Goal: Obtain resource: Obtain resource

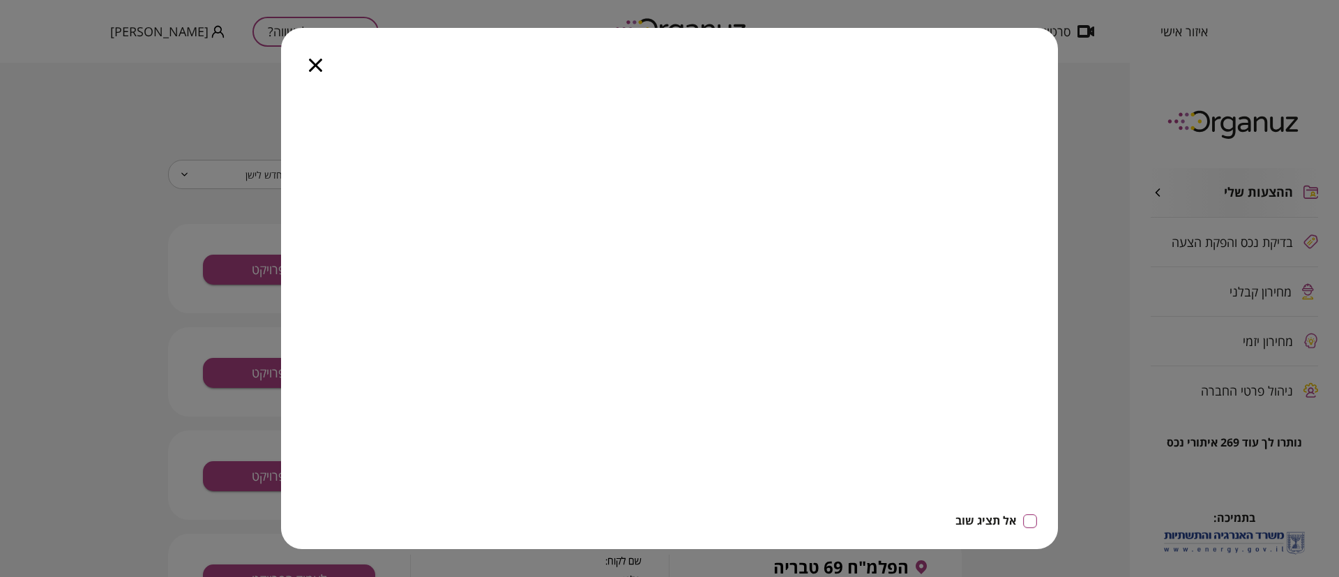
click at [319, 63] on icon "button" at bounding box center [315, 65] width 13 height 13
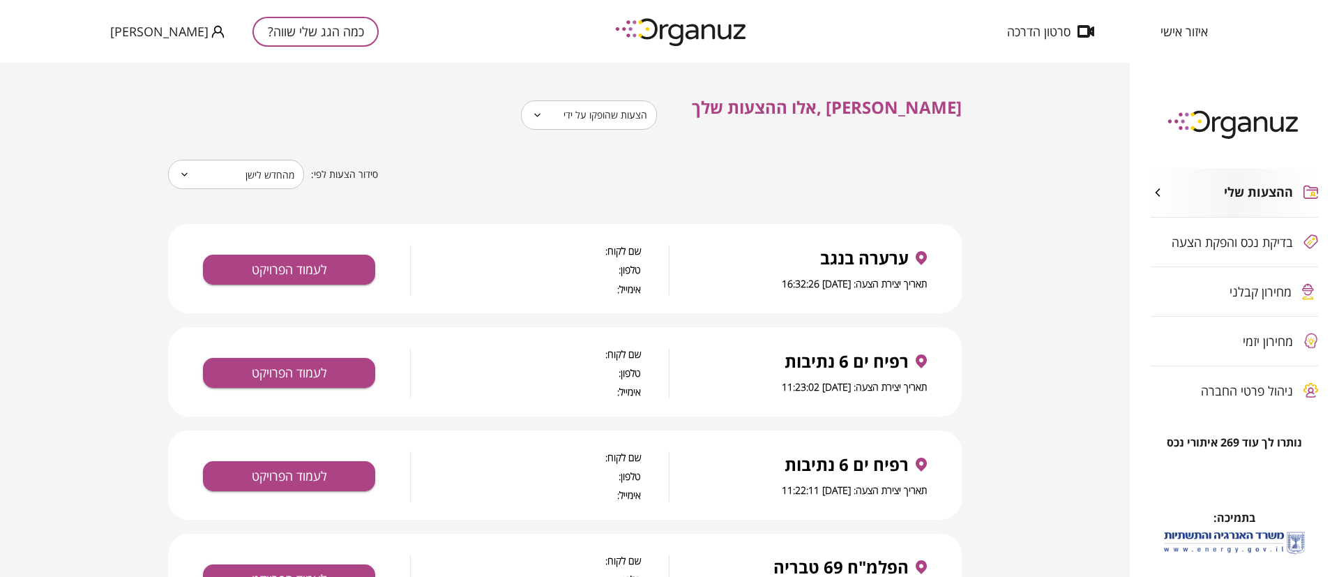
click at [660, 33] on img at bounding box center [681, 32] width 153 height 38
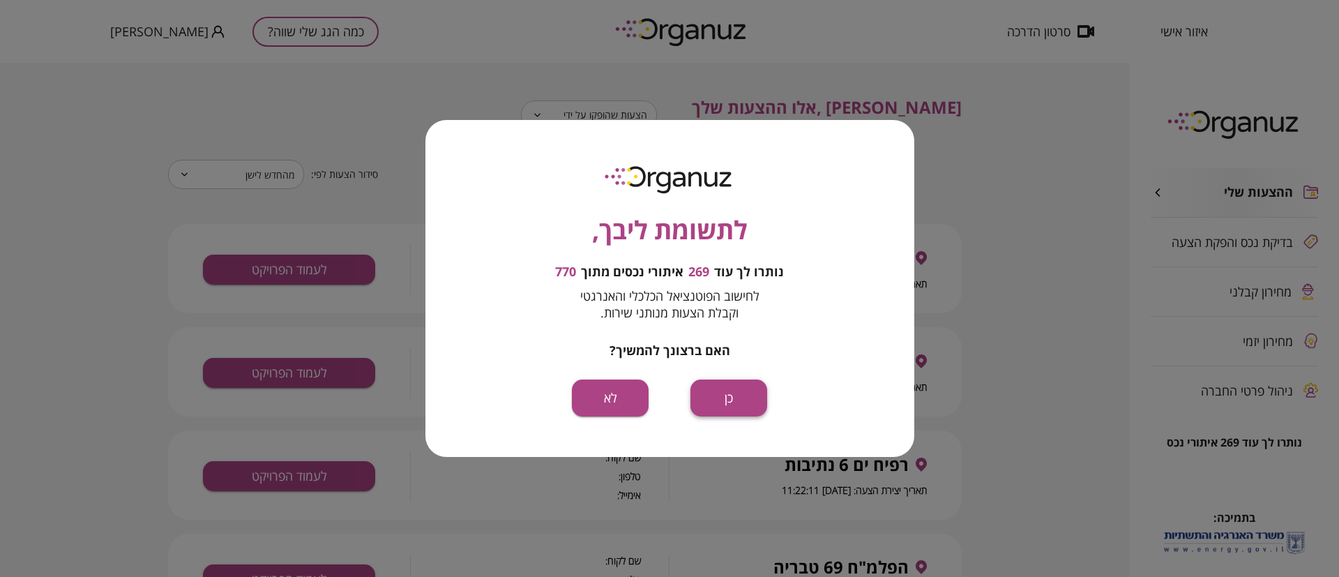
click at [741, 391] on button "כן" at bounding box center [728, 397] width 77 height 37
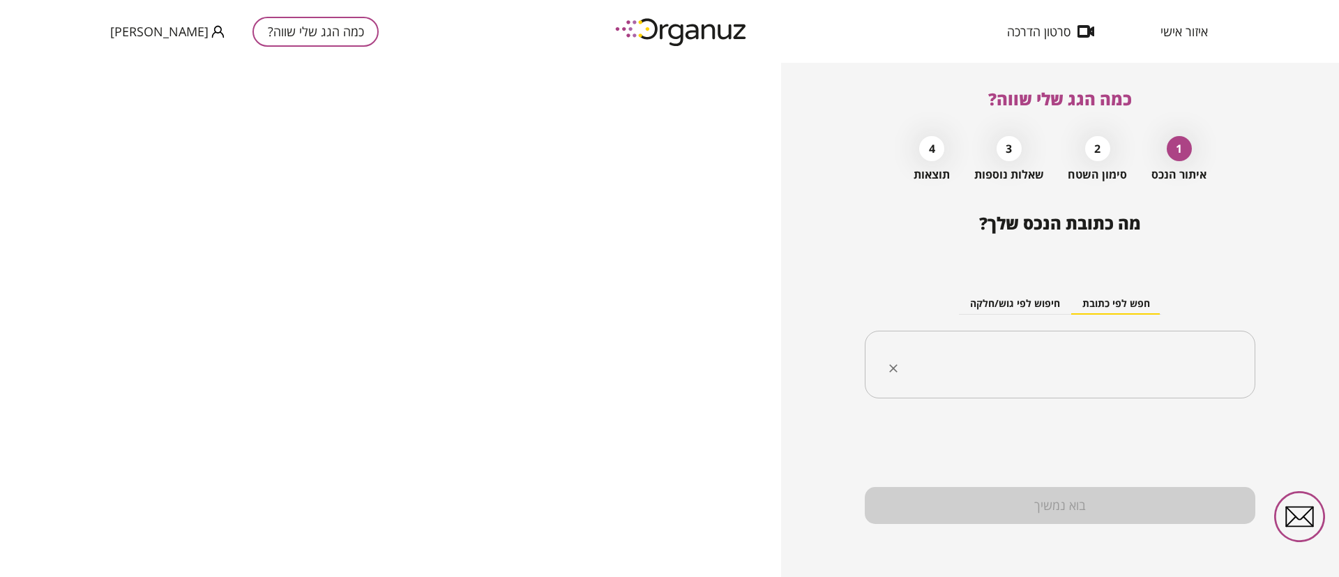
click at [1017, 359] on input "text" at bounding box center [1065, 364] width 347 height 35
paste input "**********"
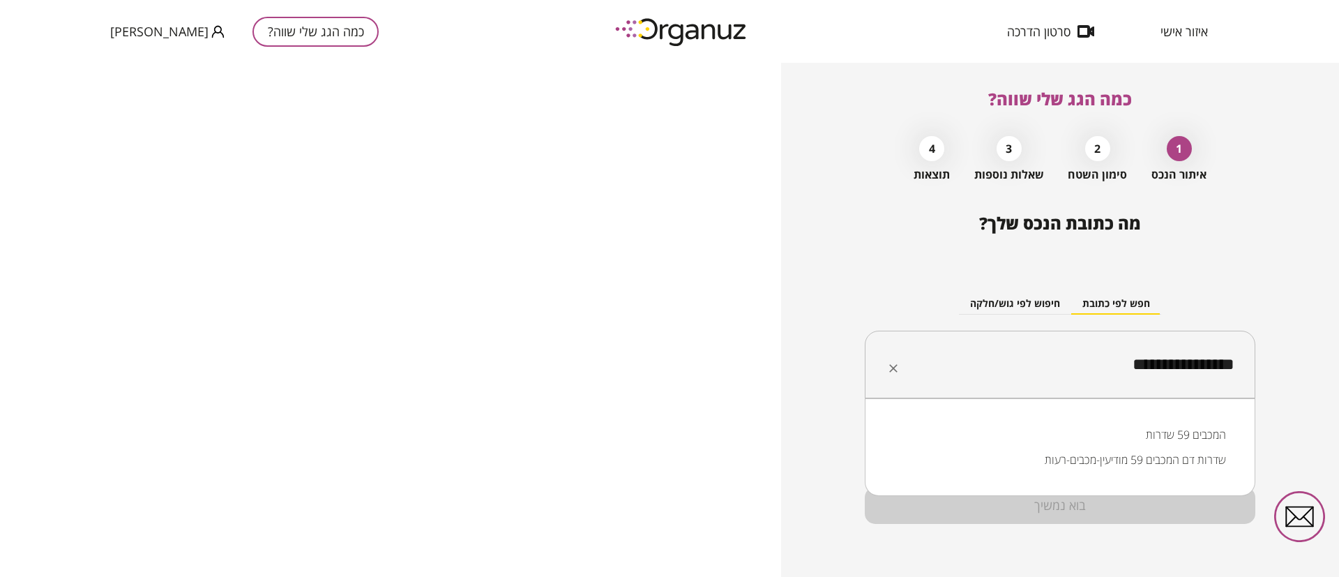
click at [1183, 430] on li "המכבים 59 שדרות" at bounding box center [1060, 434] width 354 height 25
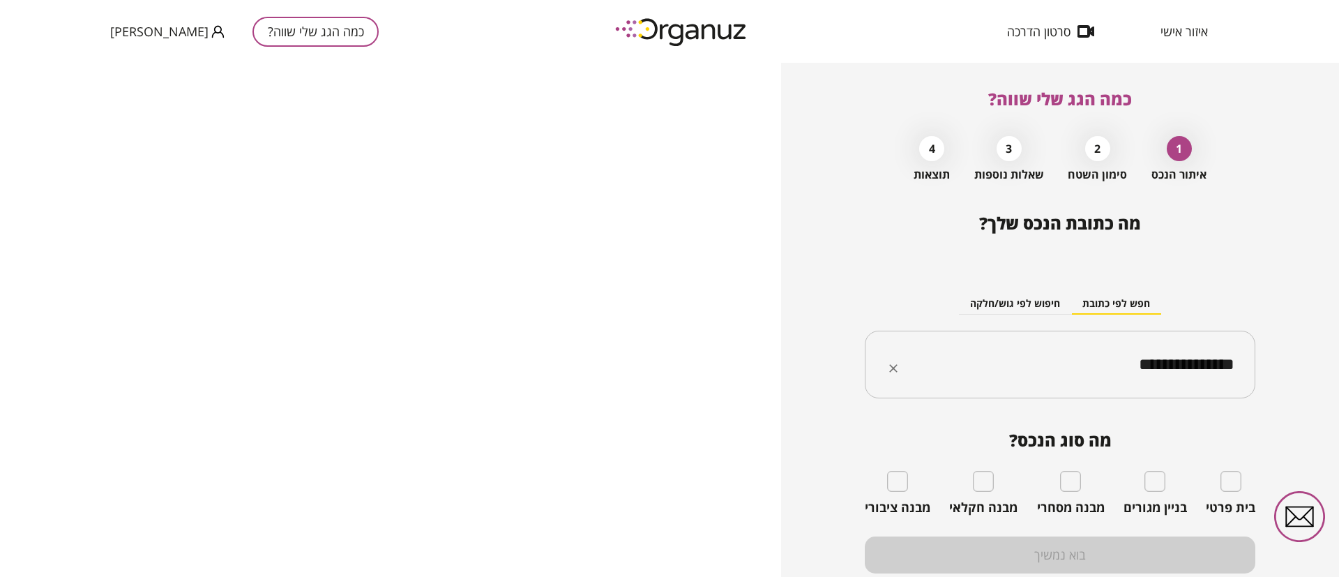
type input "**********"
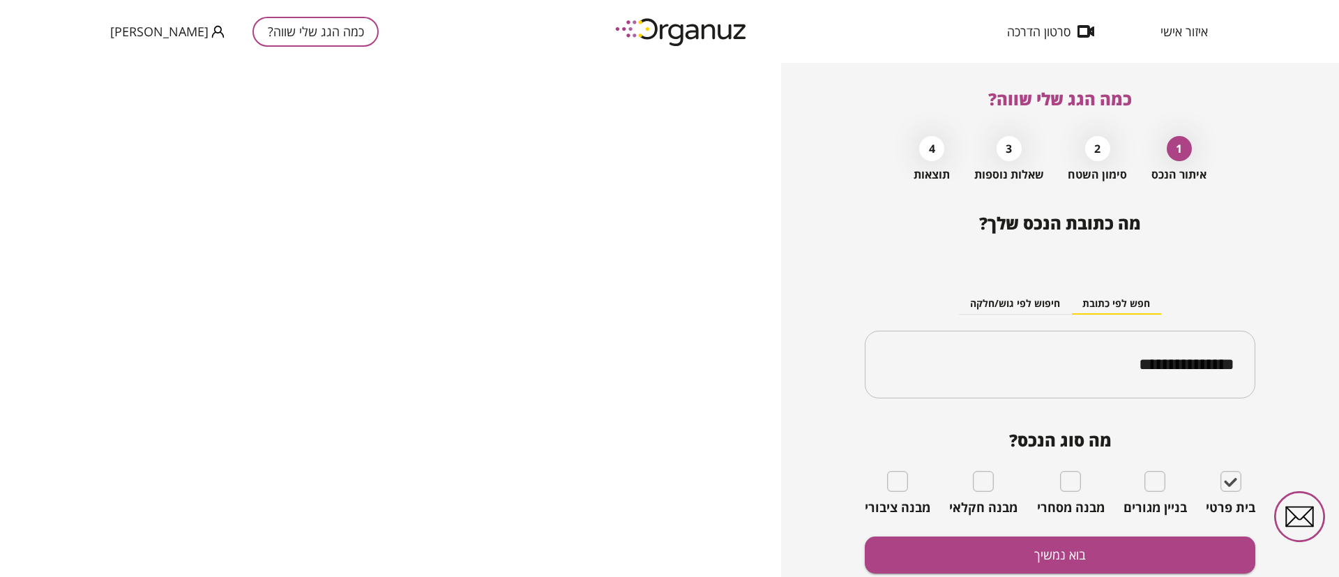
scroll to position [50, 0]
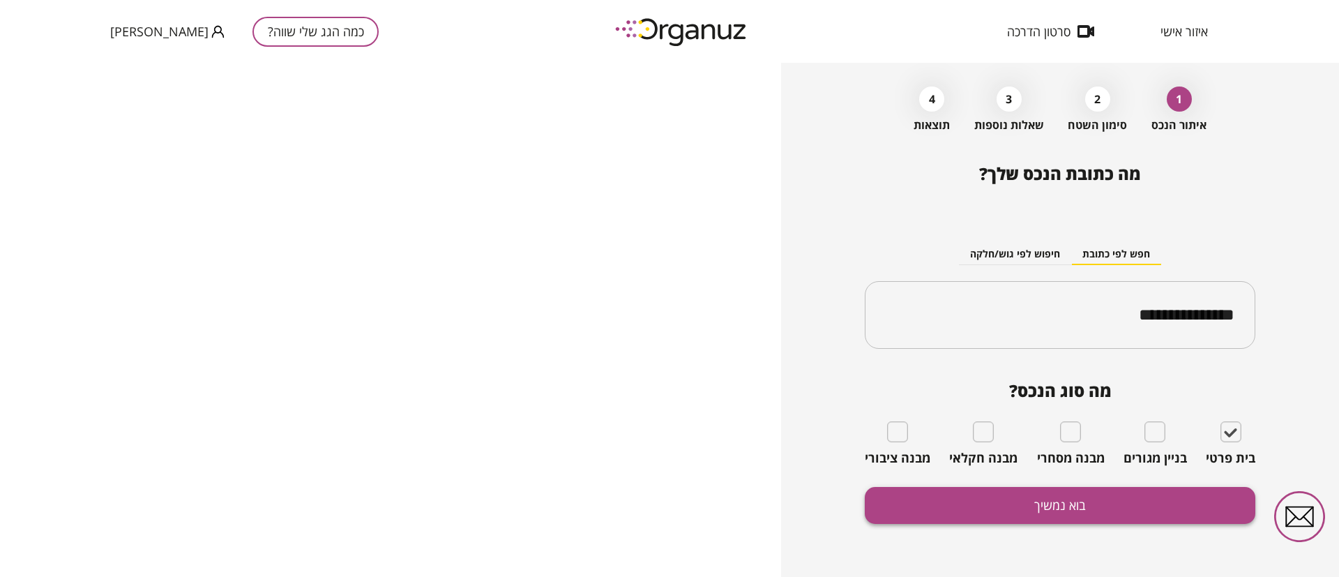
click at [1074, 501] on button "בוא נמשיך" at bounding box center [1060, 505] width 391 height 37
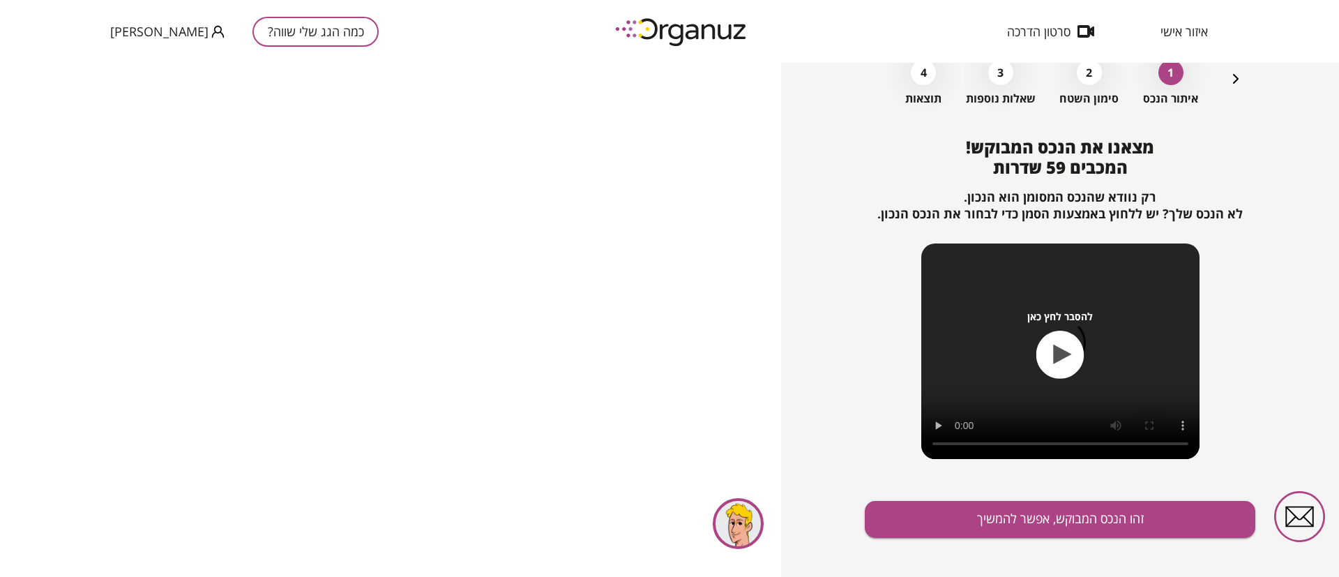
scroll to position [90, 0]
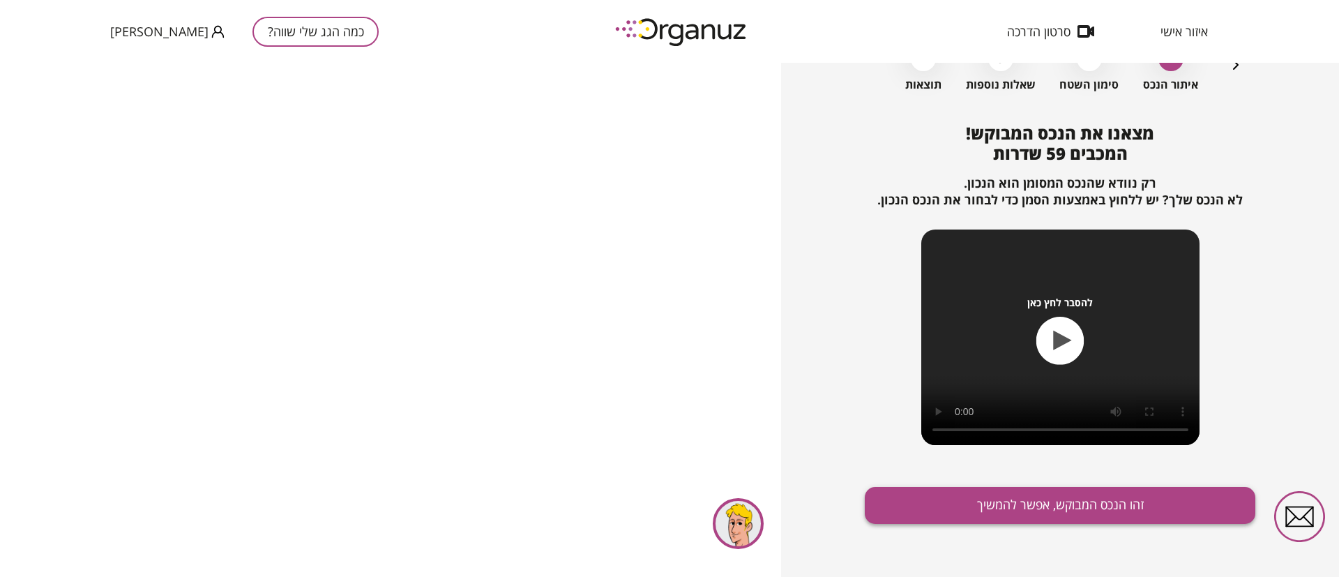
click at [1037, 501] on button "זהו הנכס המבוקש, אפשר להמשיך" at bounding box center [1060, 505] width 391 height 37
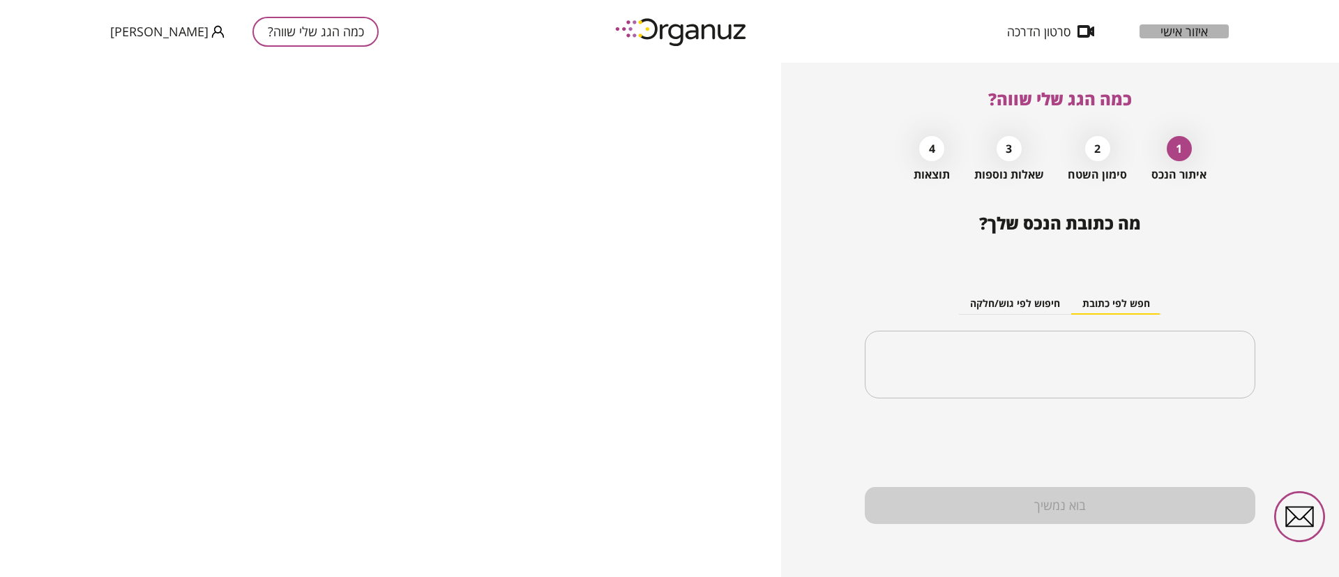
click at [1191, 25] on span "איזור אישי" at bounding box center [1183, 31] width 47 height 14
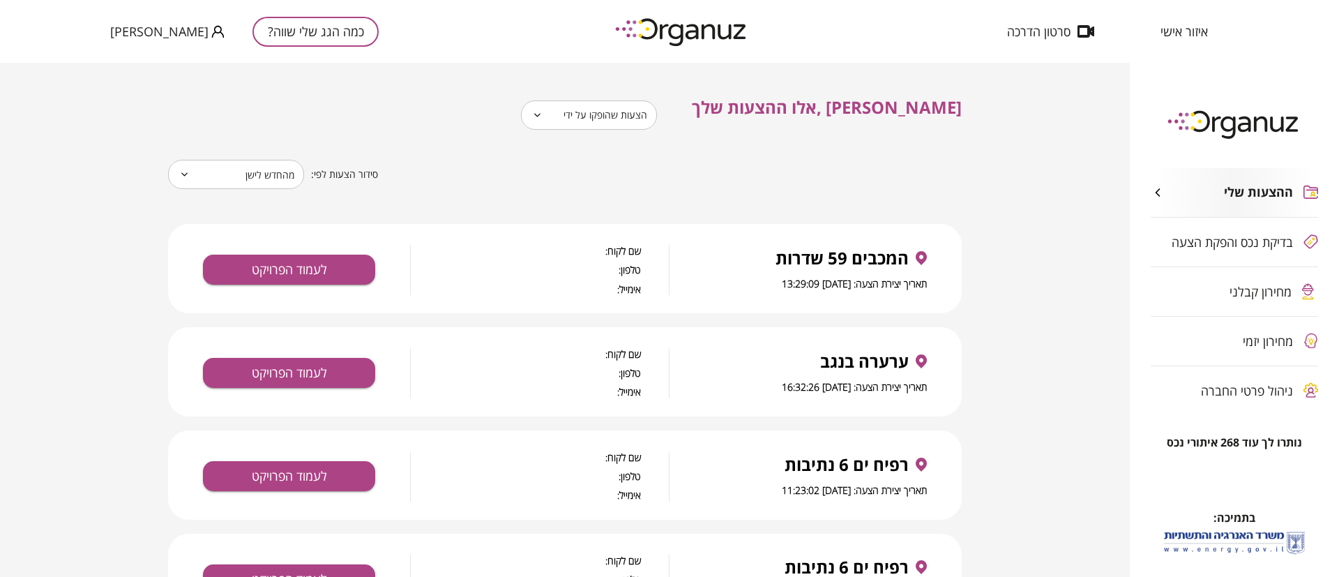
click at [653, 110] on body "**********" at bounding box center [669, 288] width 1339 height 577
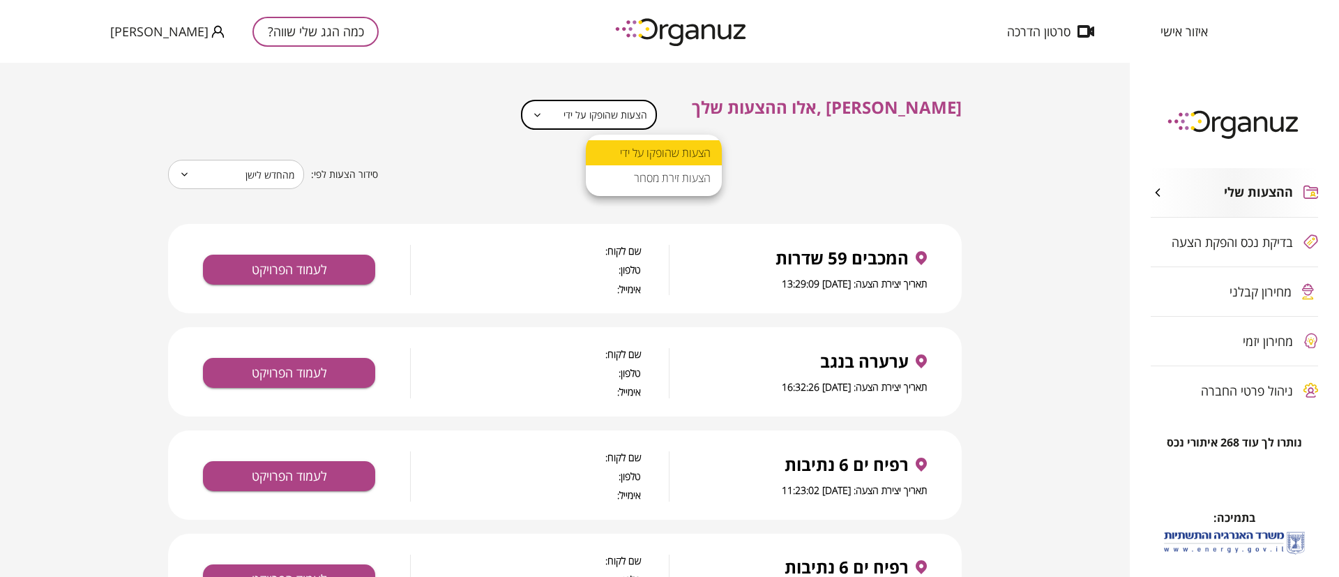
click at [659, 184] on li "הצעות זירת מסחר" at bounding box center [654, 177] width 136 height 25
type input "**********"
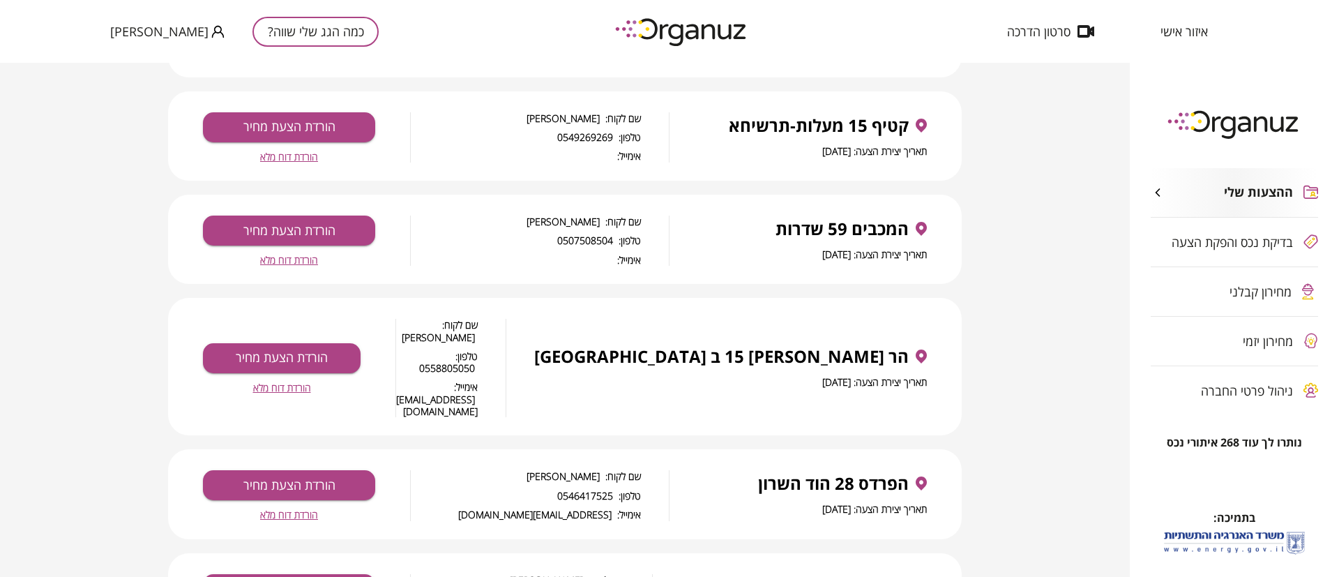
scroll to position [523, 0]
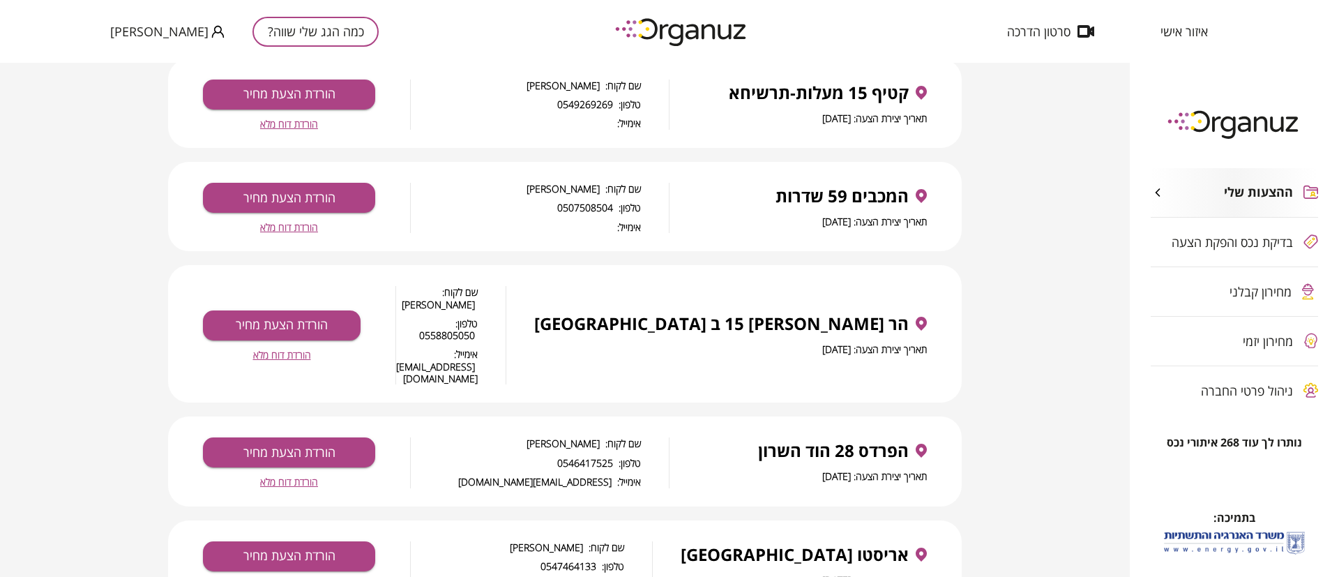
click at [289, 221] on span "הורדת דוח מלא" at bounding box center [289, 227] width 58 height 12
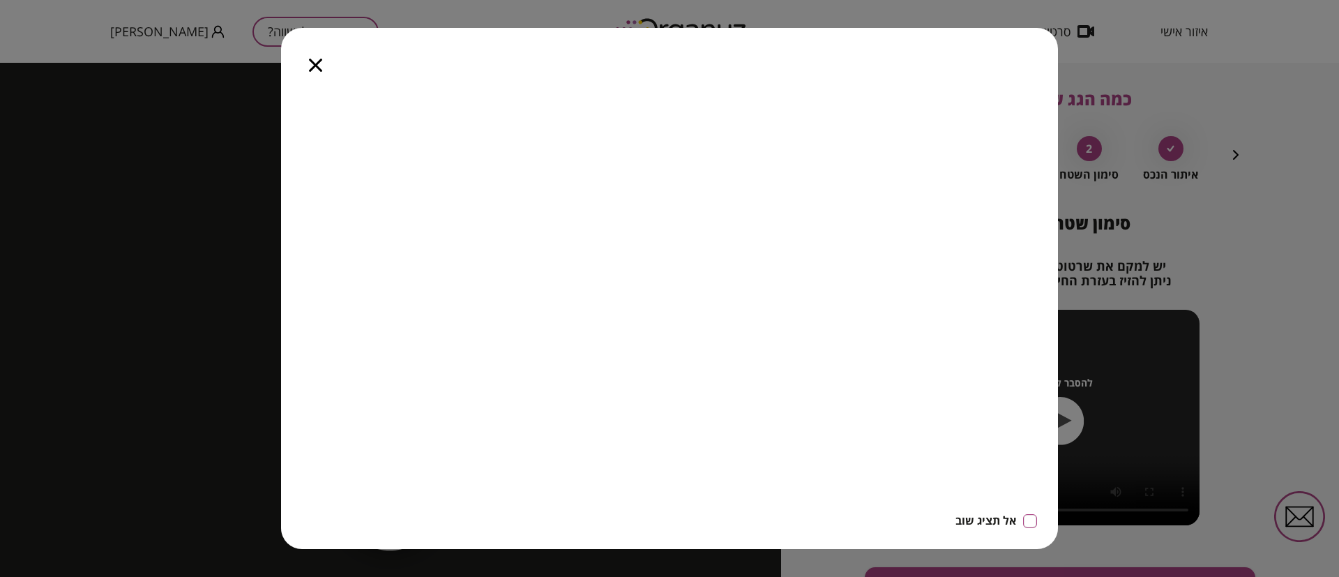
click at [316, 64] on icon "button" at bounding box center [315, 65] width 13 height 13
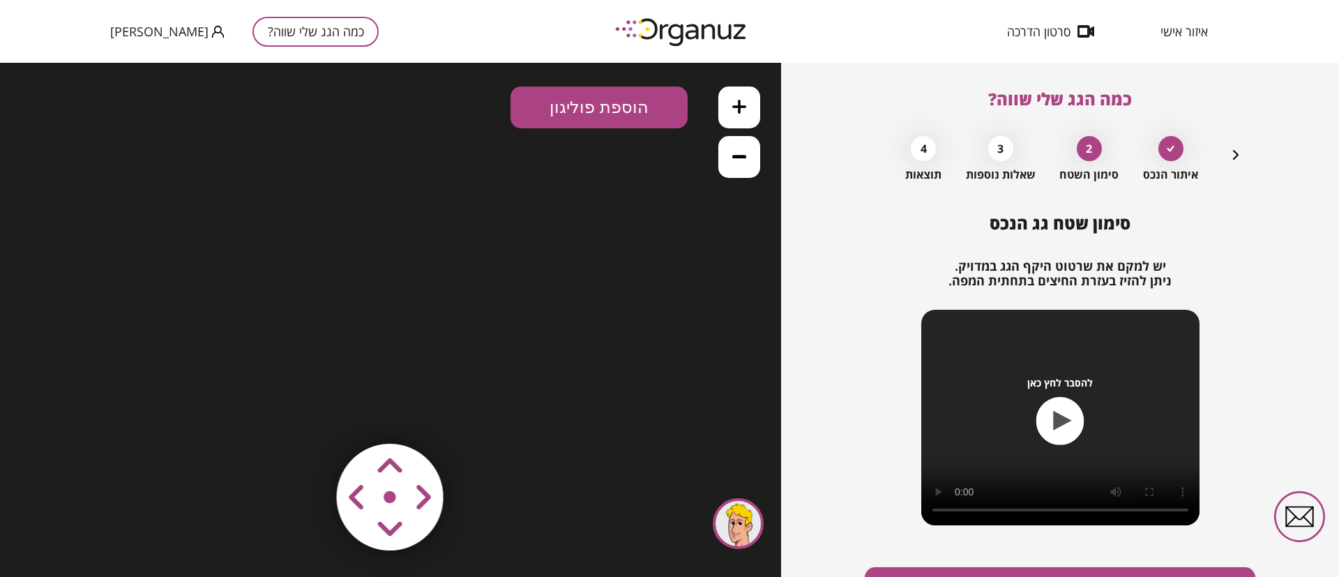
click at [1230, 152] on icon "button" at bounding box center [1235, 154] width 17 height 17
click at [1233, 153] on icon "button" at bounding box center [1235, 154] width 17 height 17
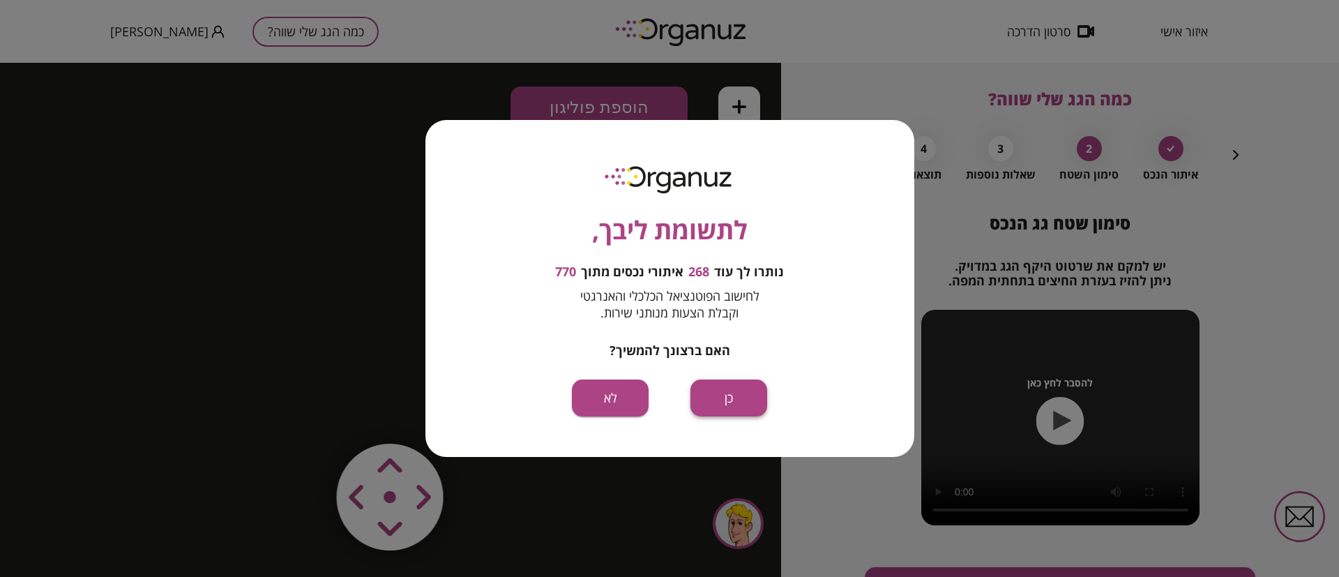
click at [729, 408] on button "כן" at bounding box center [728, 397] width 77 height 37
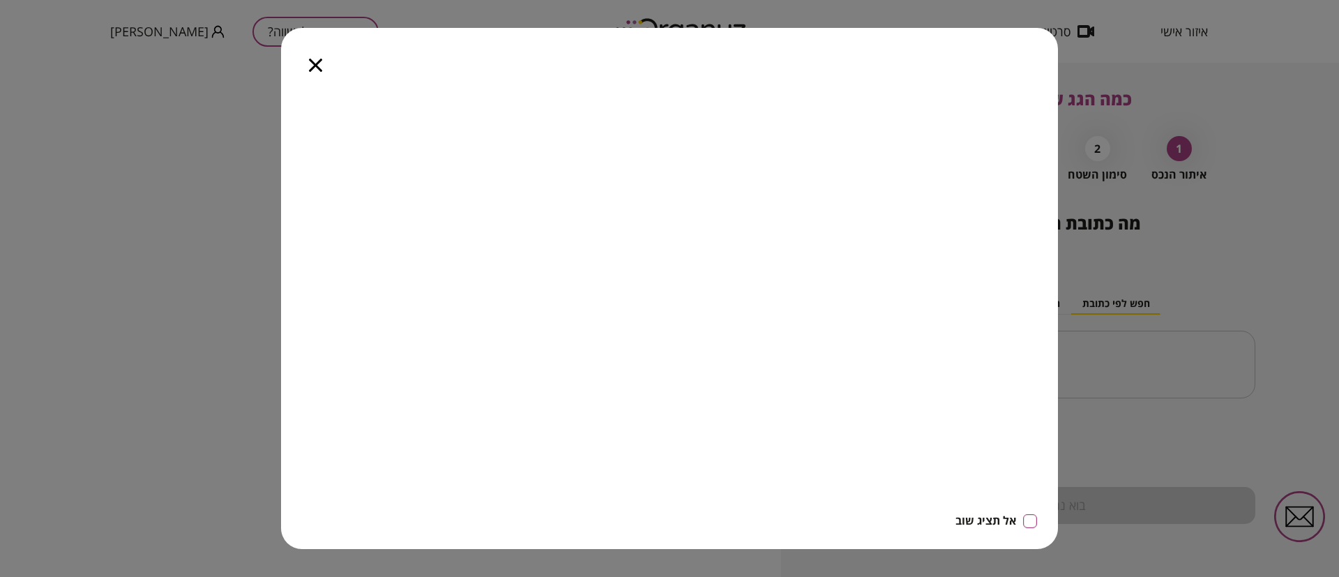
click at [312, 65] on icon "button" at bounding box center [315, 65] width 13 height 13
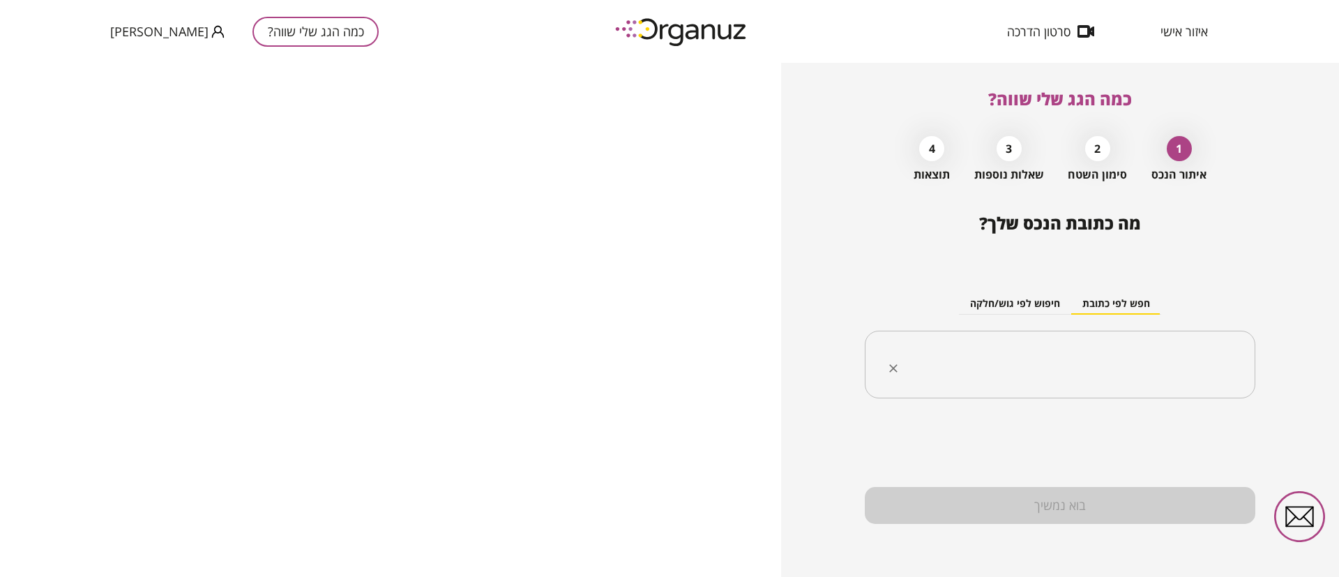
click at [1065, 363] on input "text" at bounding box center [1065, 364] width 347 height 35
paste input "**********"
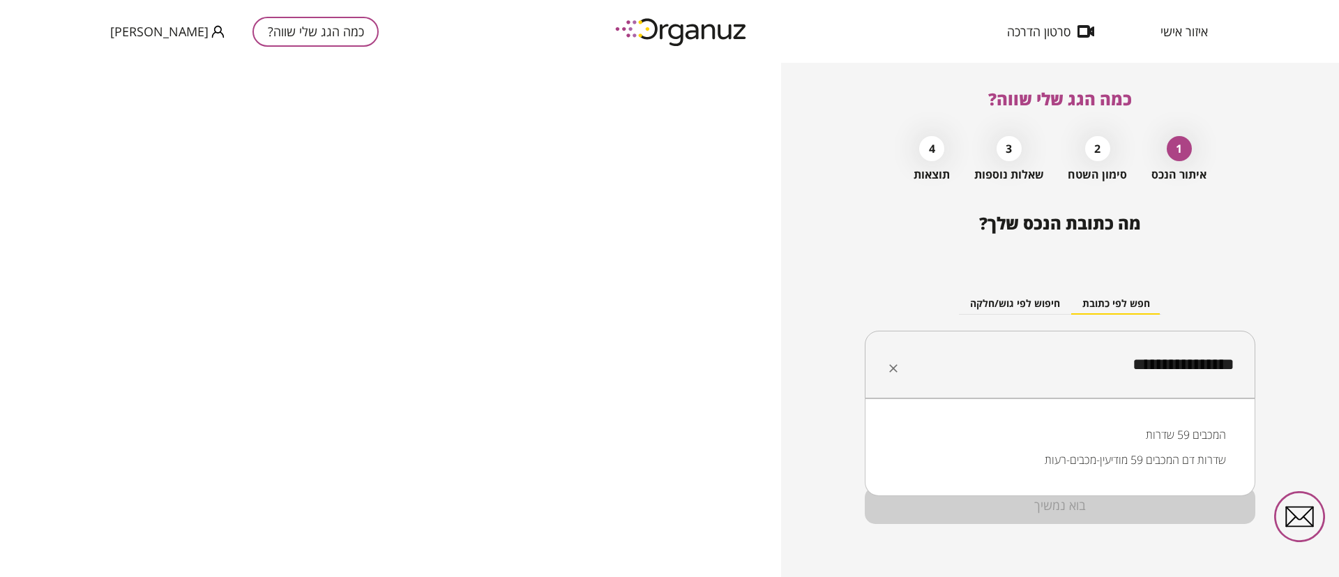
click at [1191, 434] on li "המכבים 59 שדרות" at bounding box center [1060, 434] width 354 height 25
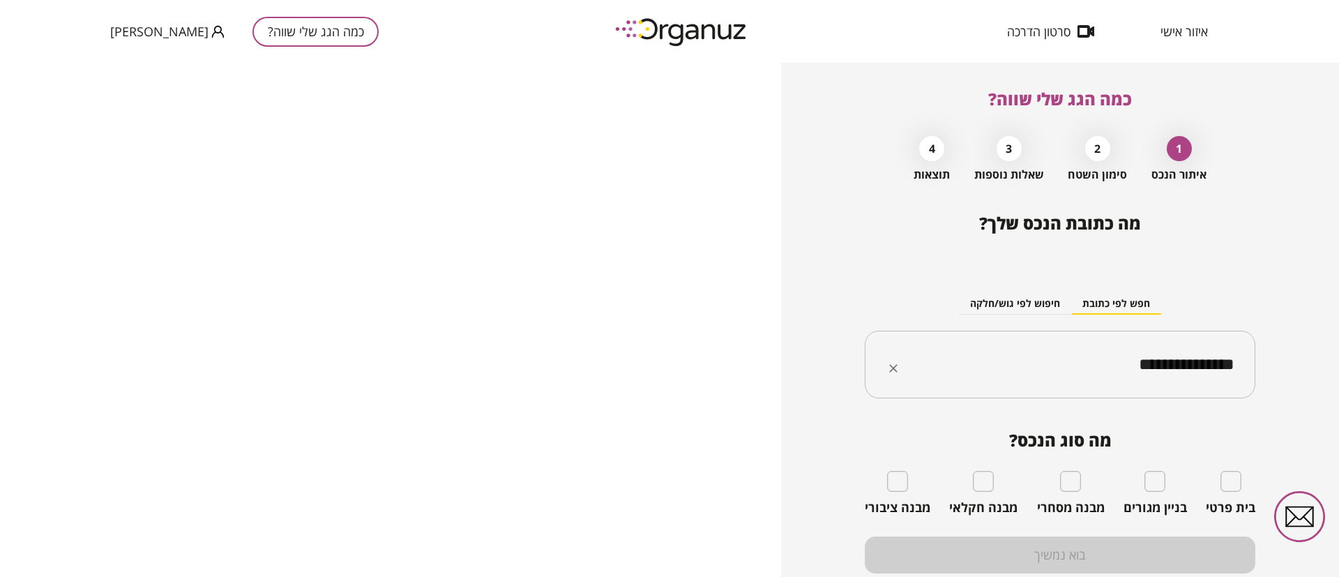
type input "**********"
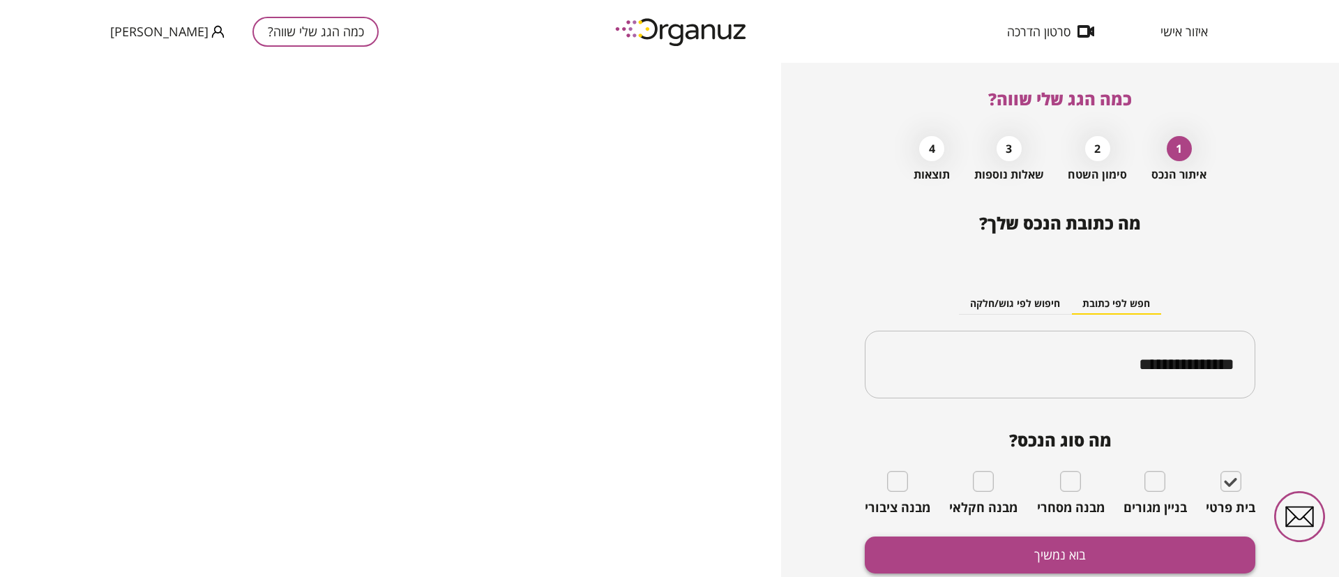
click at [1092, 559] on button "בוא נמשיך" at bounding box center [1060, 554] width 391 height 37
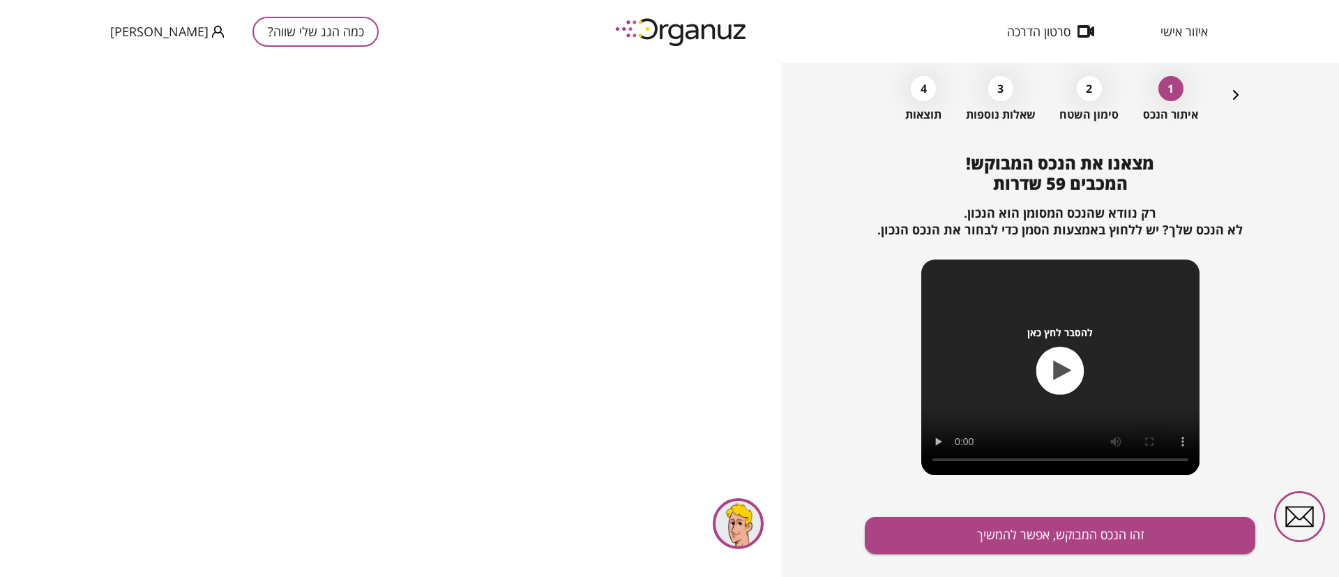
scroll to position [90, 0]
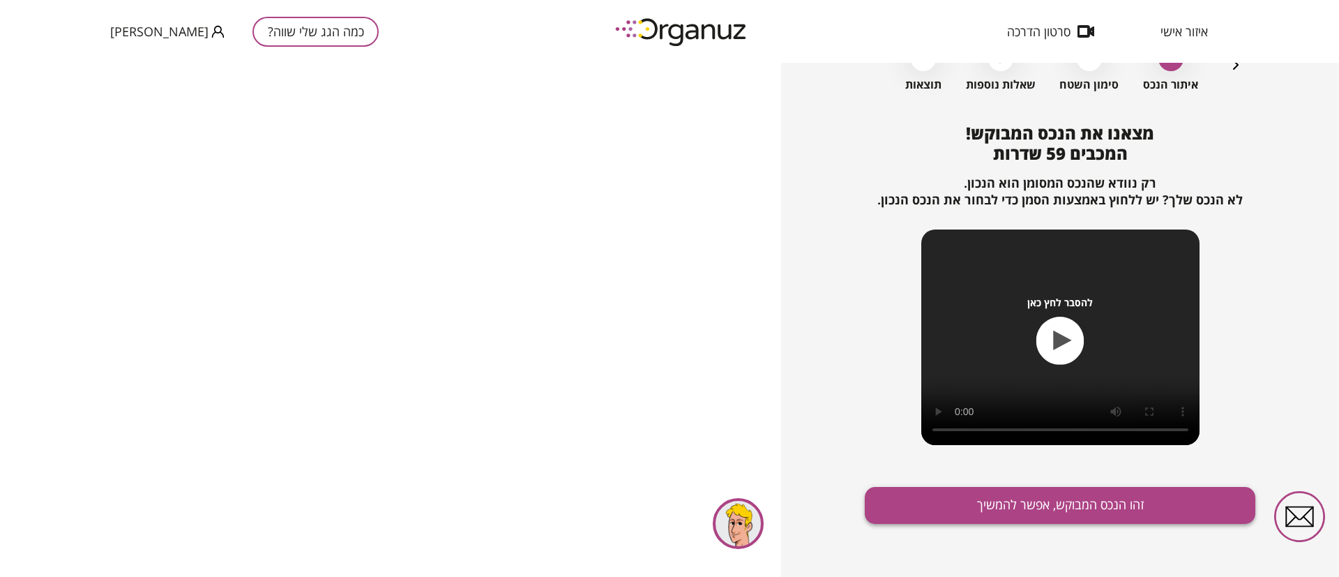
click at [1026, 501] on button "זהו הנכס המבוקש, אפשר להמשיך" at bounding box center [1060, 505] width 391 height 37
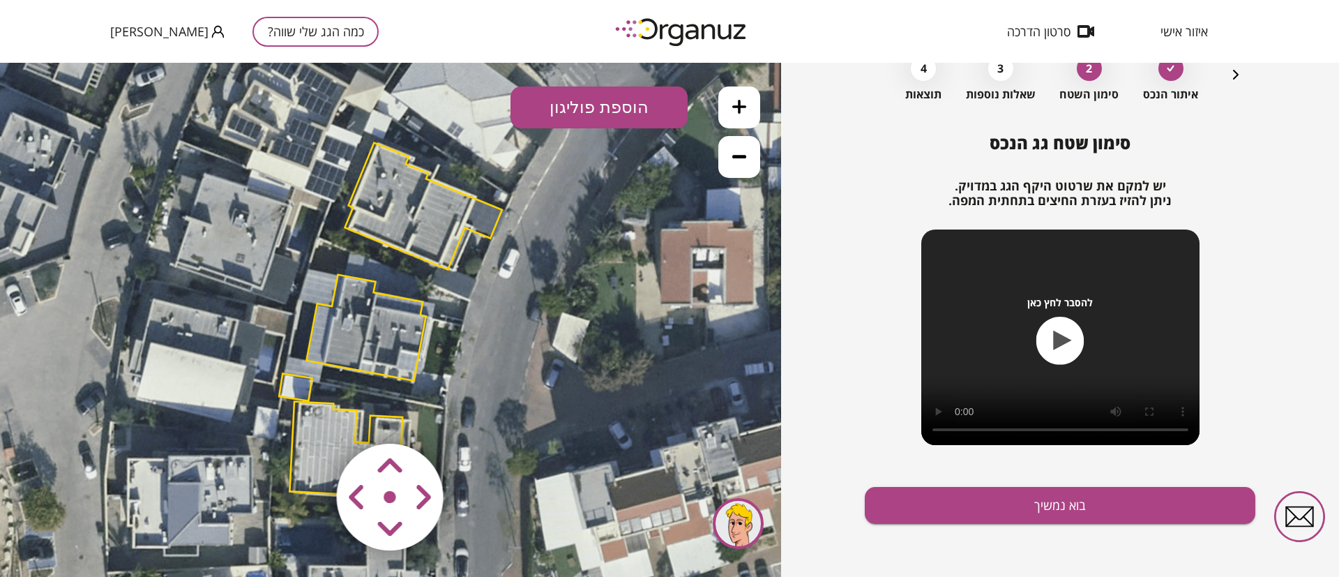
click at [384, 344] on polygon at bounding box center [365, 328] width 119 height 106
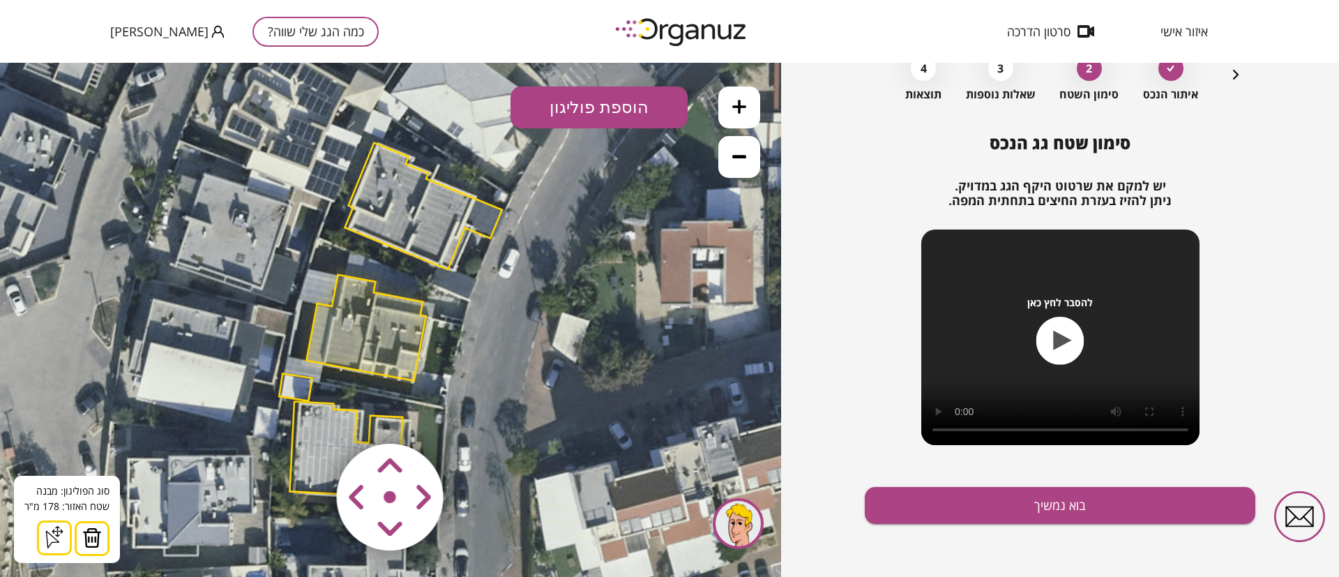
click at [90, 540] on img at bounding box center [92, 537] width 20 height 21
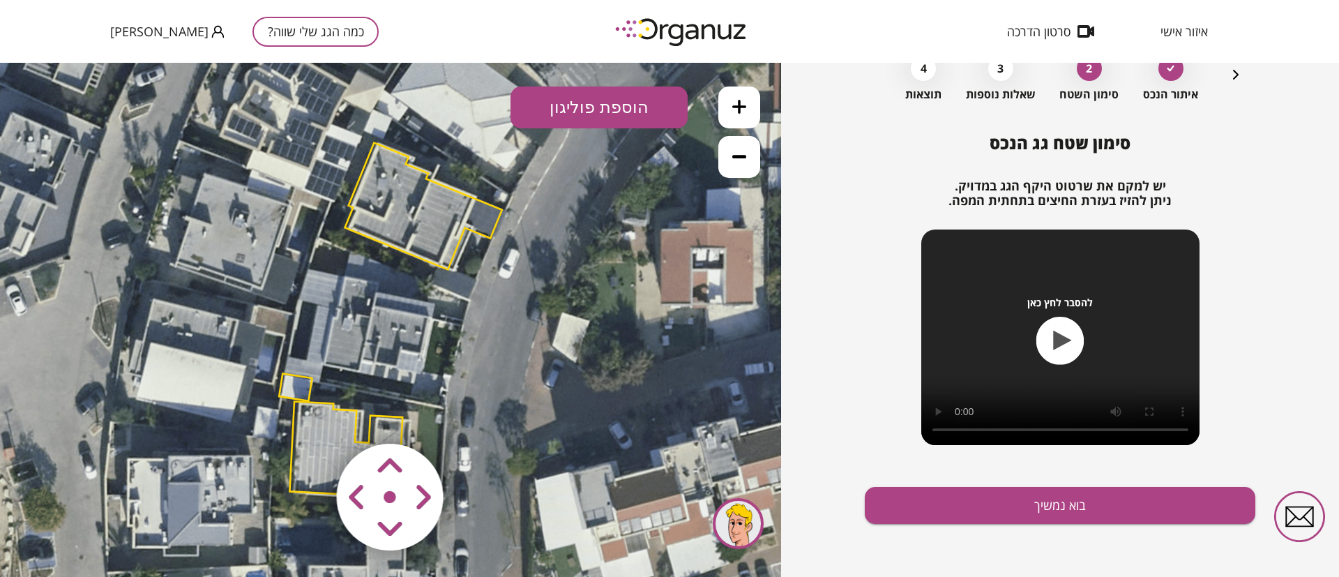
click at [326, 426] on img at bounding box center [391, 497] width 167 height 167
click at [301, 412] on polygon at bounding box center [347, 449] width 117 height 96
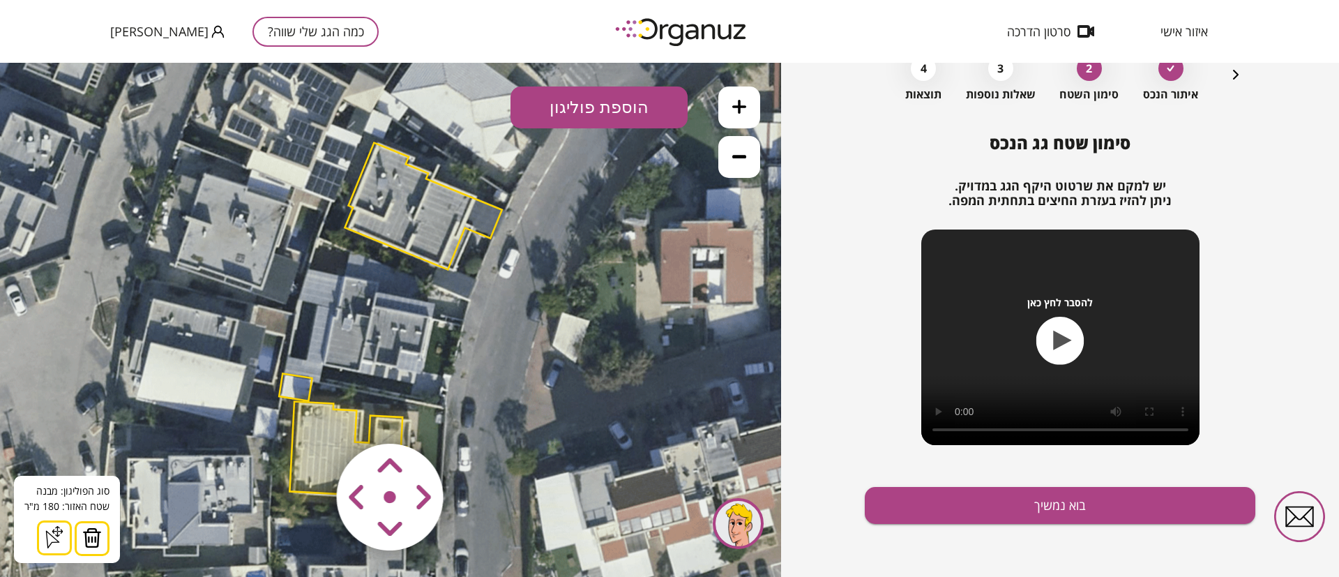
click at [100, 536] on button at bounding box center [92, 538] width 35 height 35
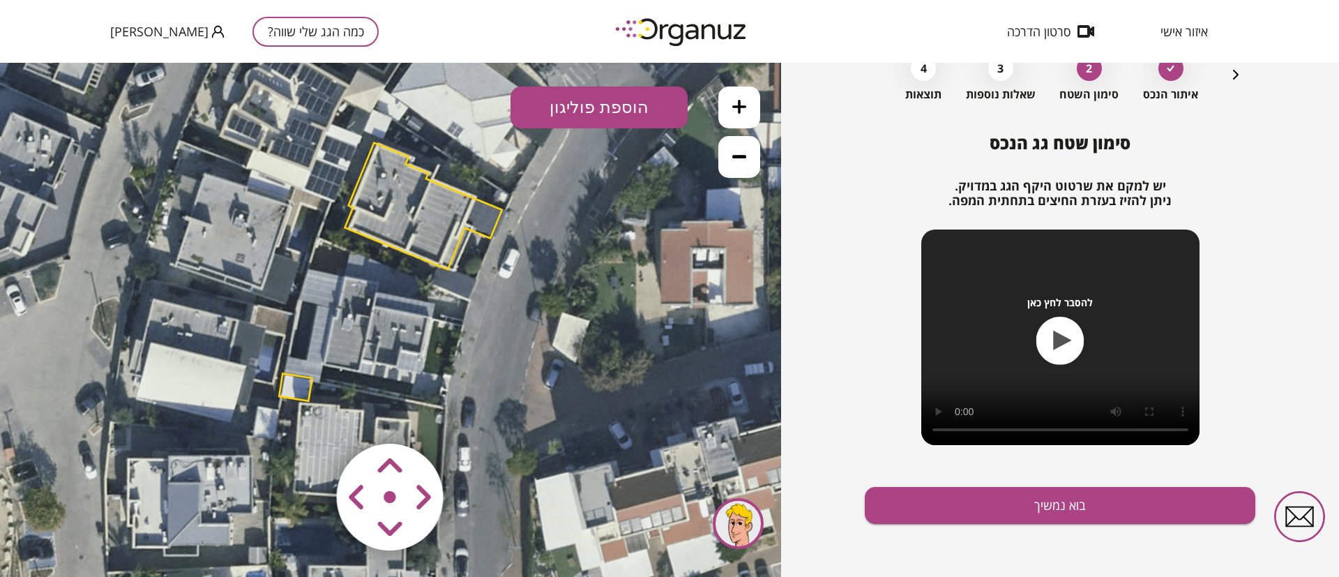
click at [295, 391] on polygon at bounding box center [295, 386] width 33 height 27
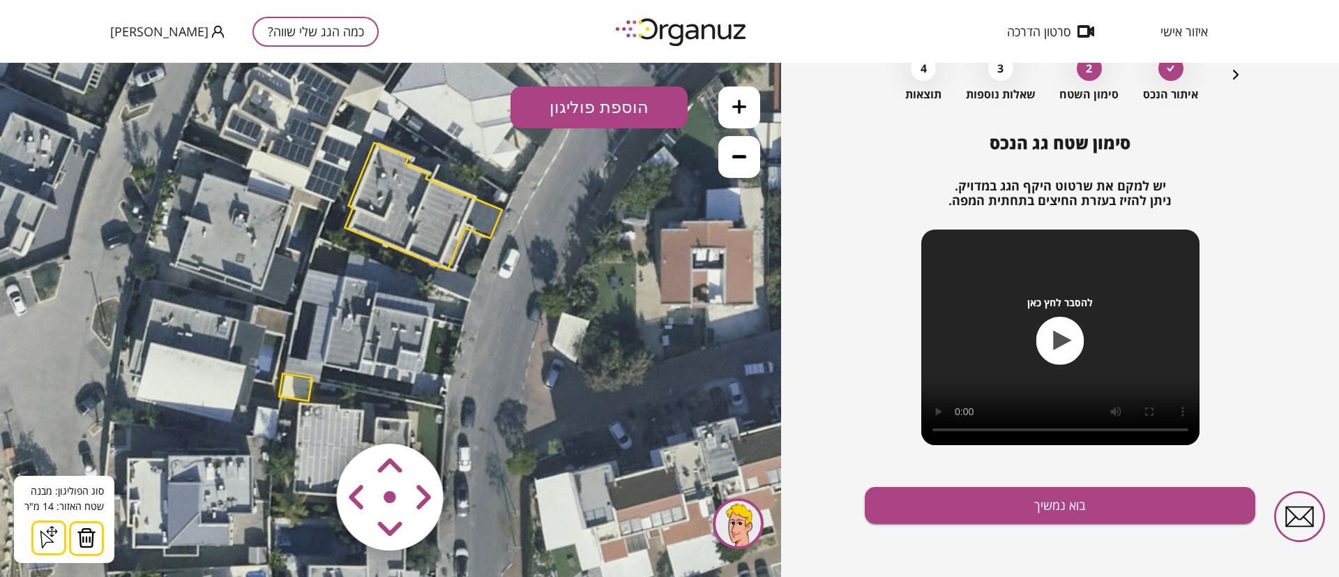
click at [84, 540] on img at bounding box center [87, 537] width 20 height 21
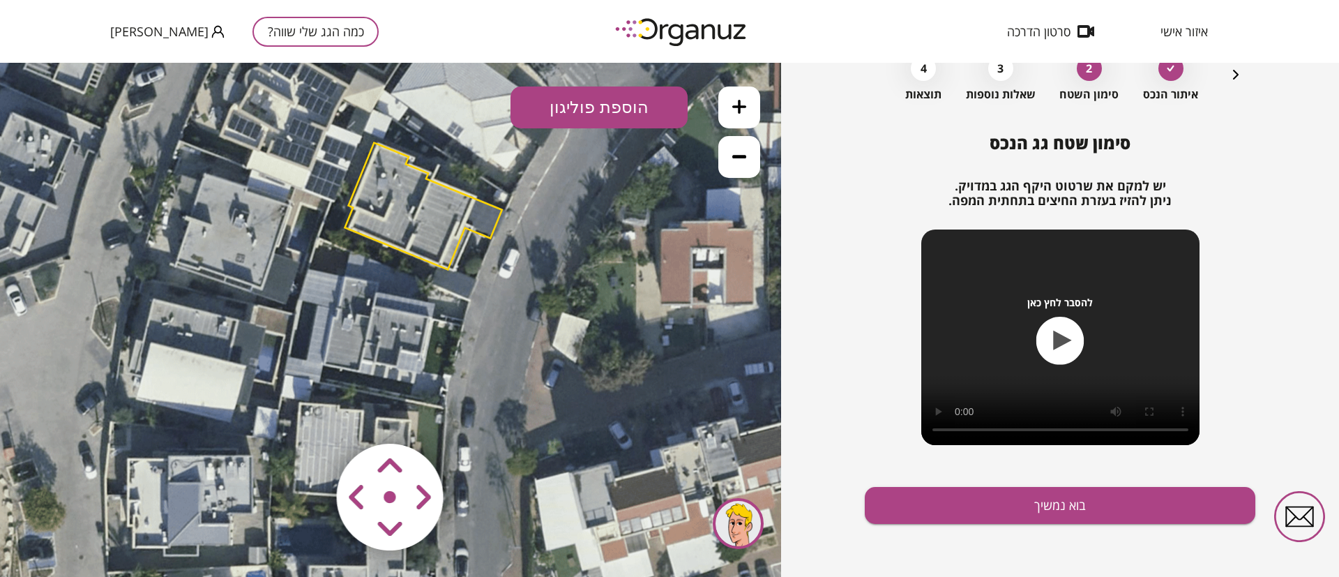
click at [395, 181] on polygon at bounding box center [423, 206] width 157 height 127
click at [382, 171] on polygon at bounding box center [423, 205] width 157 height 127
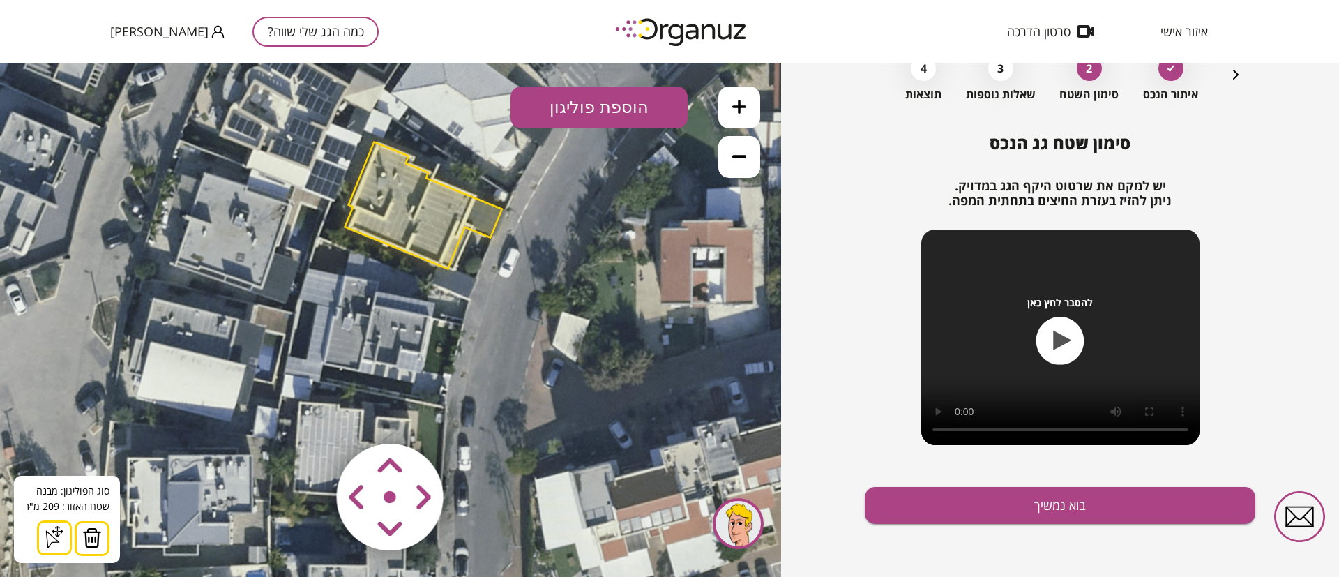
click at [89, 536] on img at bounding box center [92, 537] width 20 height 21
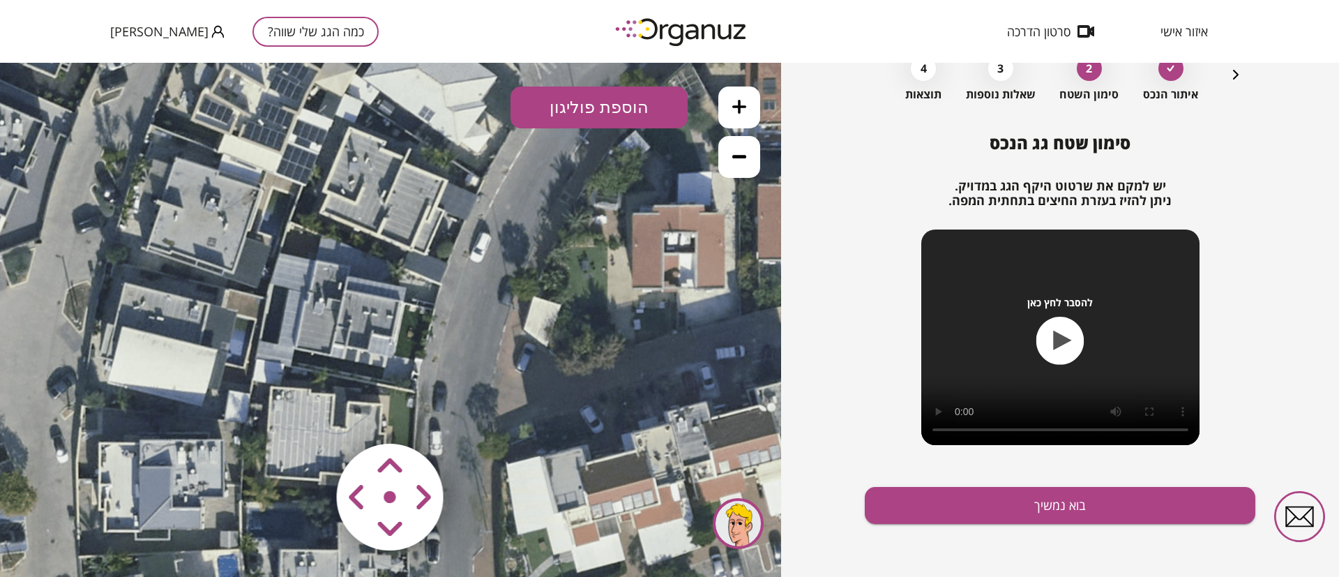
drag, startPoint x: 317, startPoint y: 372, endPoint x: 396, endPoint y: 293, distance: 111.9
click at [291, 358] on icon at bounding box center [360, 305] width 1088 height 1088
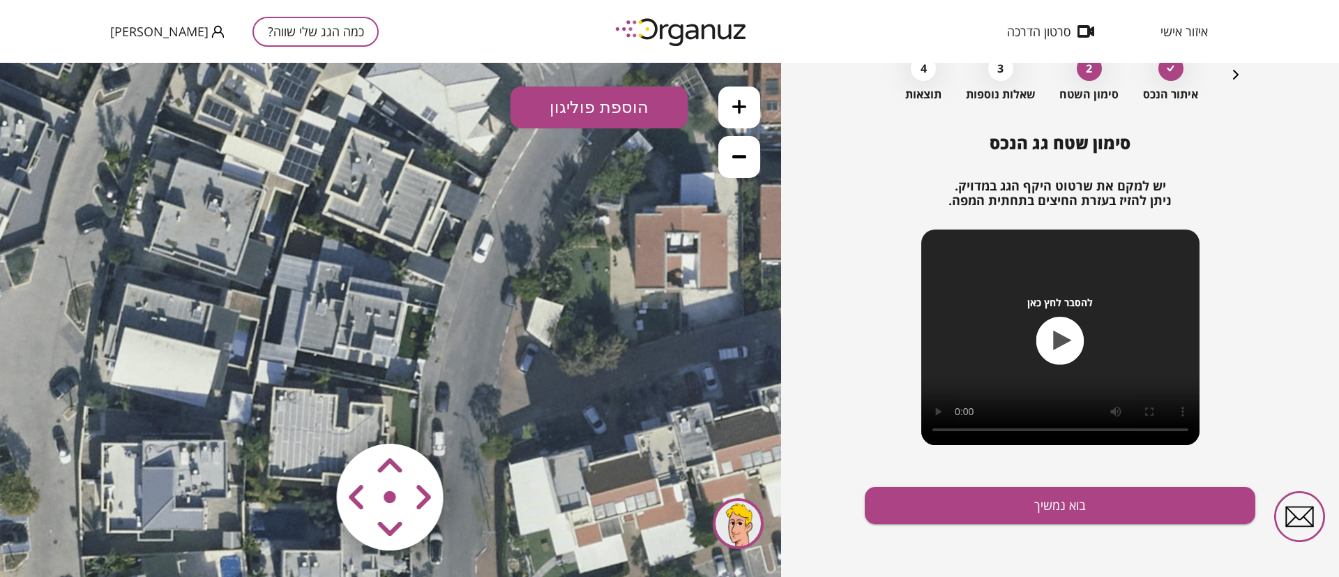
click at [731, 100] on button at bounding box center [739, 107] width 42 height 42
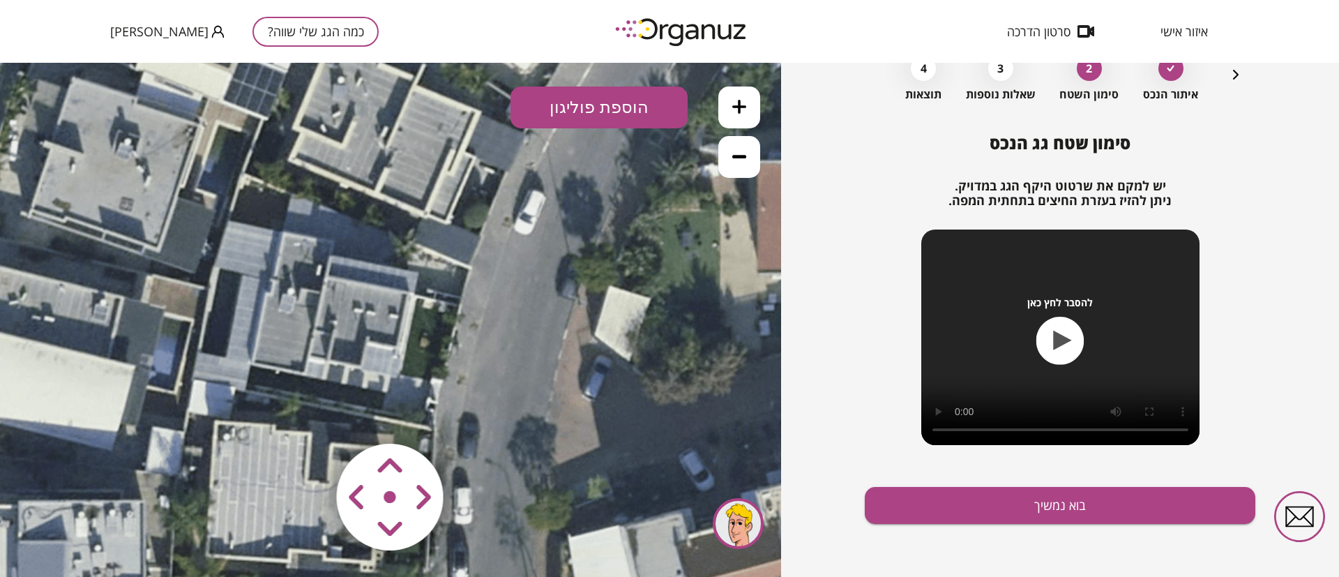
click at [731, 100] on button at bounding box center [739, 107] width 42 height 42
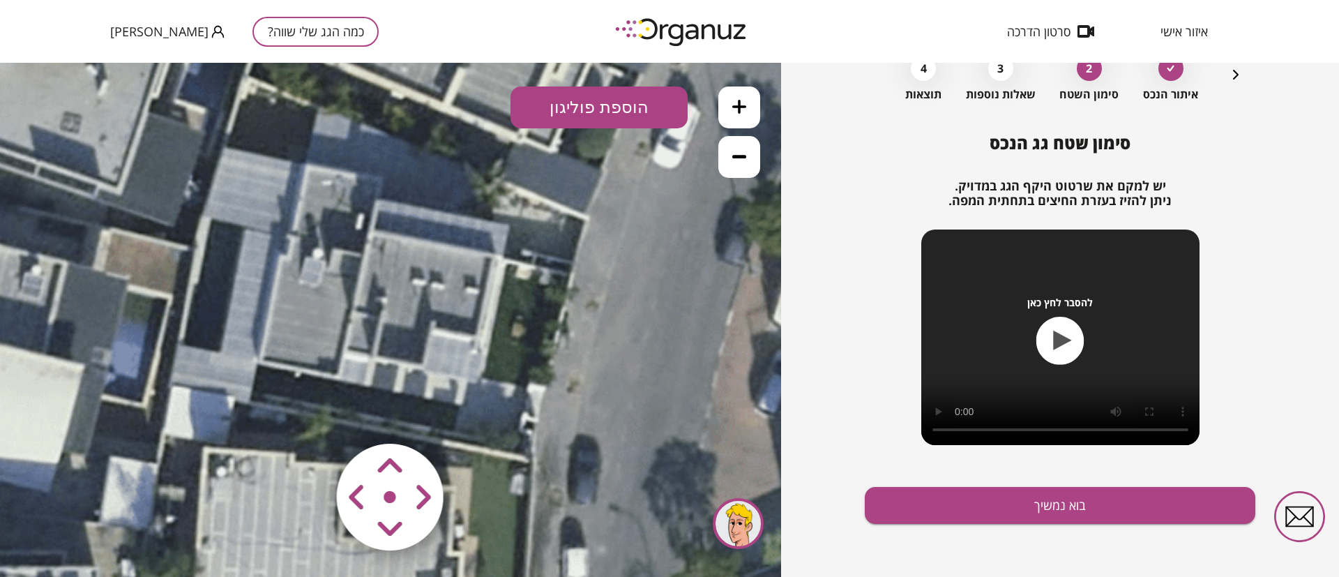
drag, startPoint x: 512, startPoint y: 281, endPoint x: 589, endPoint y: 257, distance: 80.3
click at [589, 257] on icon at bounding box center [404, 263] width 2448 height 2448
click at [578, 109] on button "הוספת פוליגון" at bounding box center [598, 107] width 177 height 42
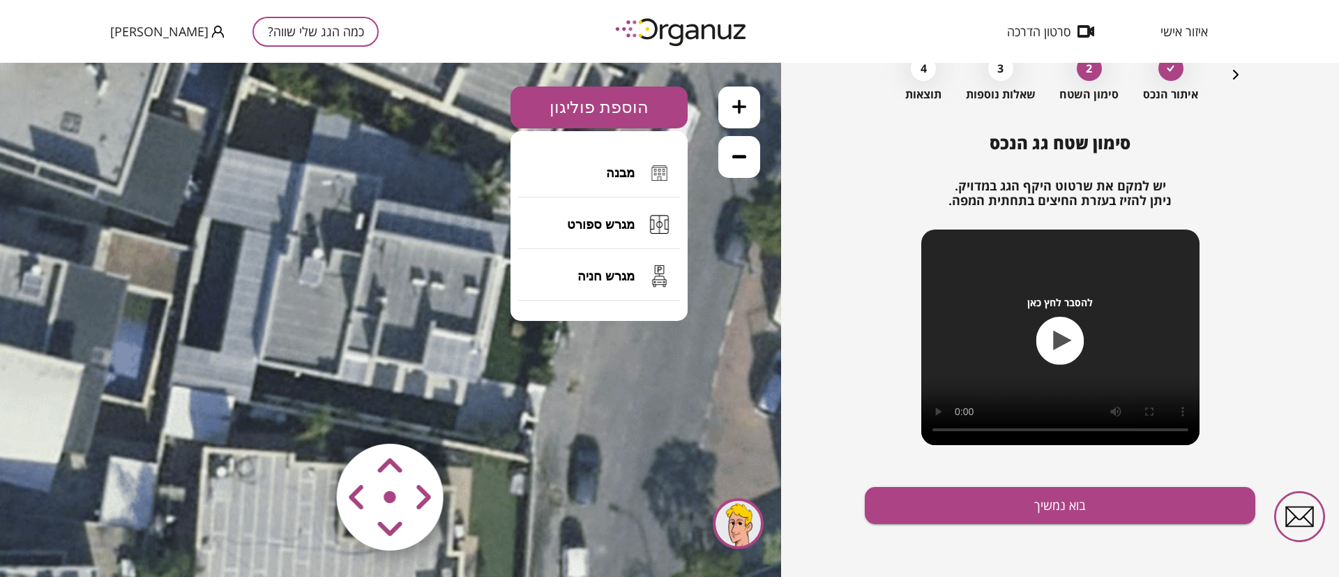
click at [617, 167] on span "מבנה" at bounding box center [620, 172] width 29 height 15
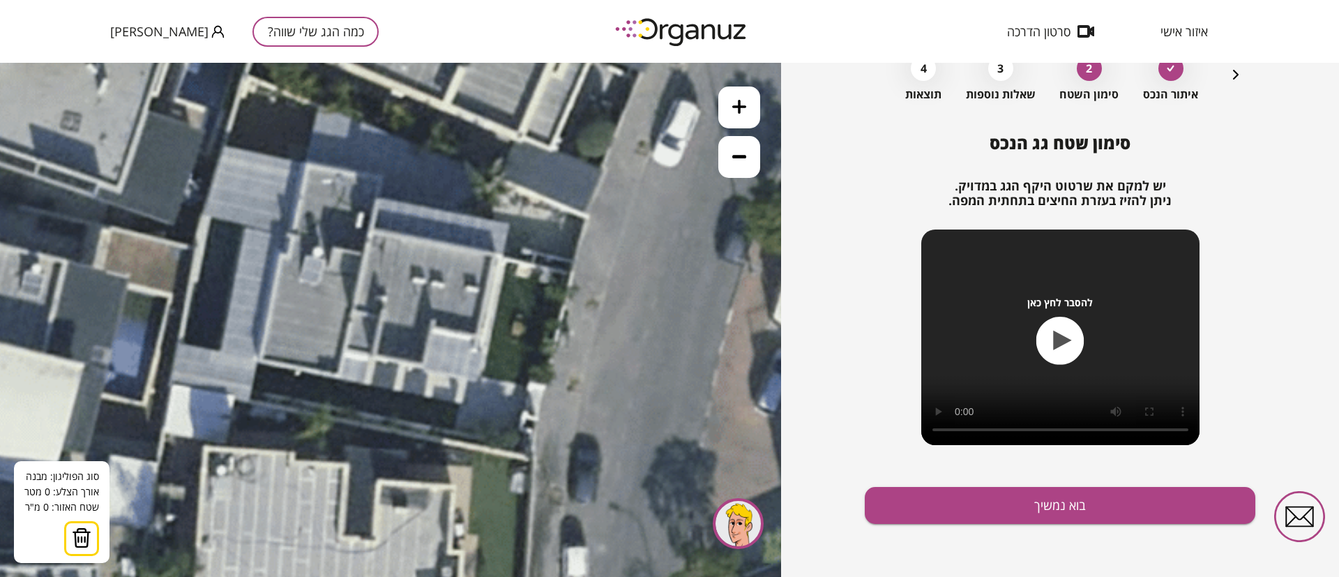
click at [490, 253] on icon at bounding box center [404, 262] width 2448 height 2448
click at [477, 337] on icon at bounding box center [404, 262] width 2448 height 2448
click at [430, 328] on polygon at bounding box center [460, 295] width 60 height 84
click at [422, 365] on polygon at bounding box center [456, 309] width 68 height 112
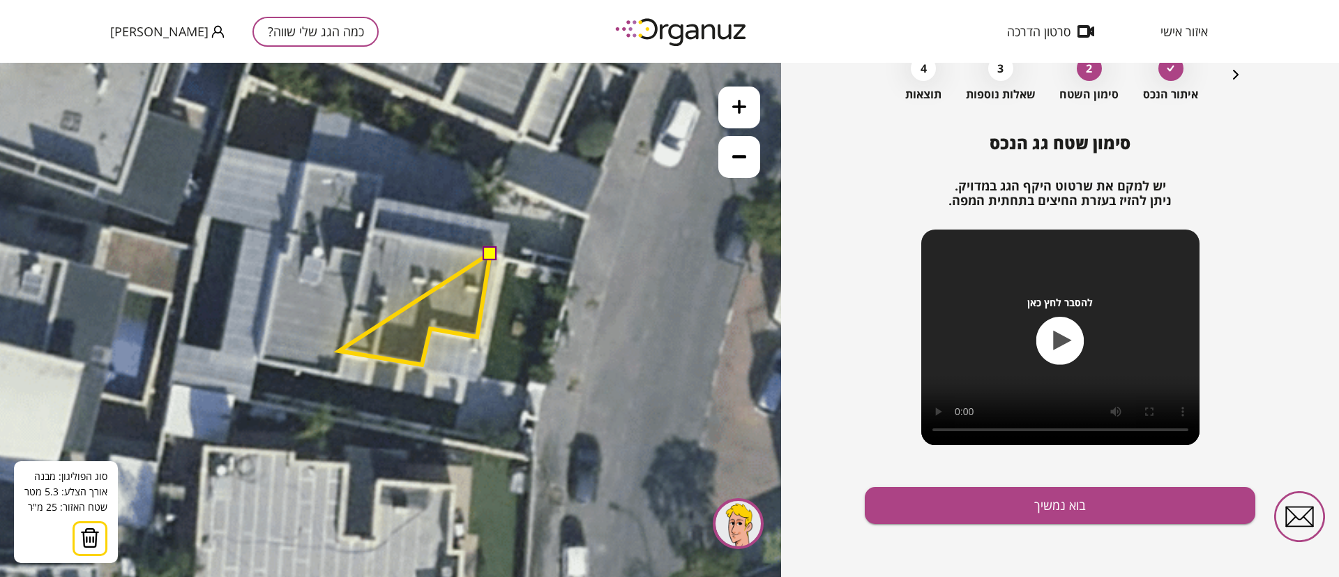
click at [340, 351] on polygon at bounding box center [414, 309] width 151 height 112
click at [373, 233] on polygon at bounding box center [414, 299] width 151 height 132
click at [487, 254] on button at bounding box center [490, 252] width 14 height 14
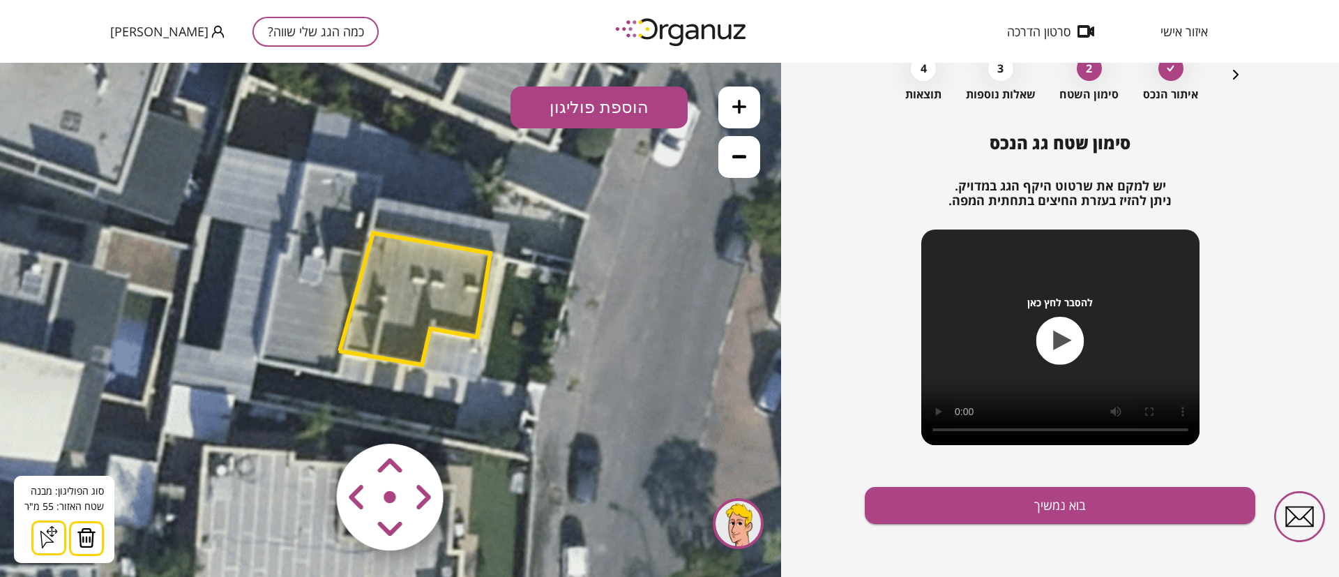
click at [613, 111] on button "הוספת פוליגון" at bounding box center [598, 107] width 177 height 42
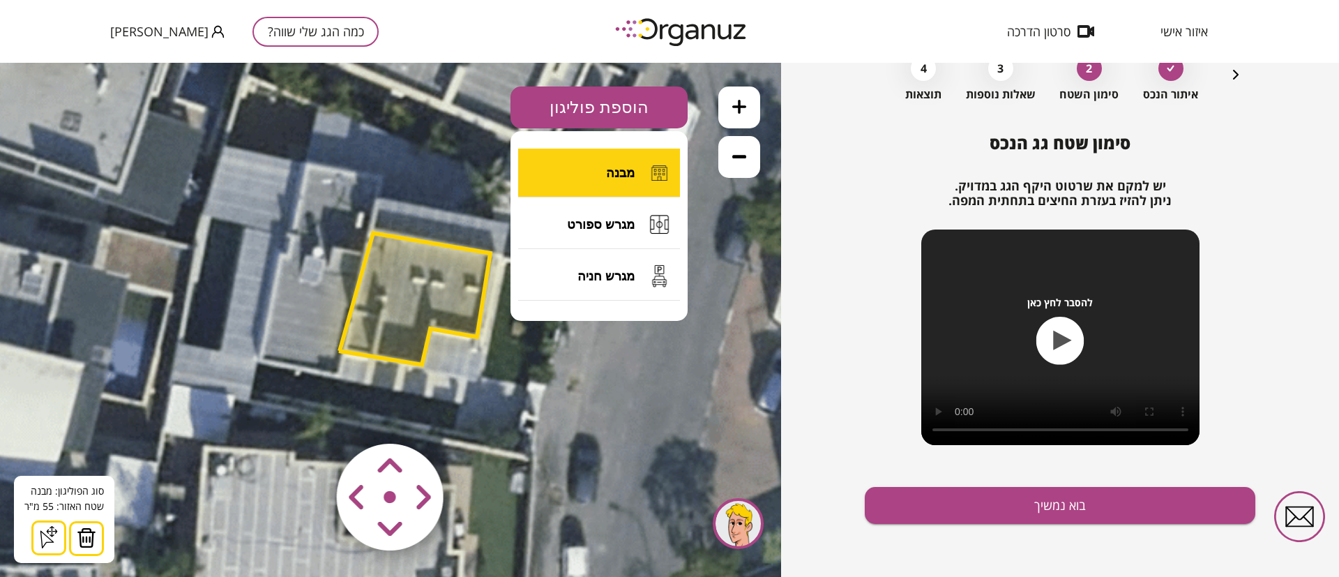
click at [594, 183] on button "מבנה" at bounding box center [599, 173] width 162 height 49
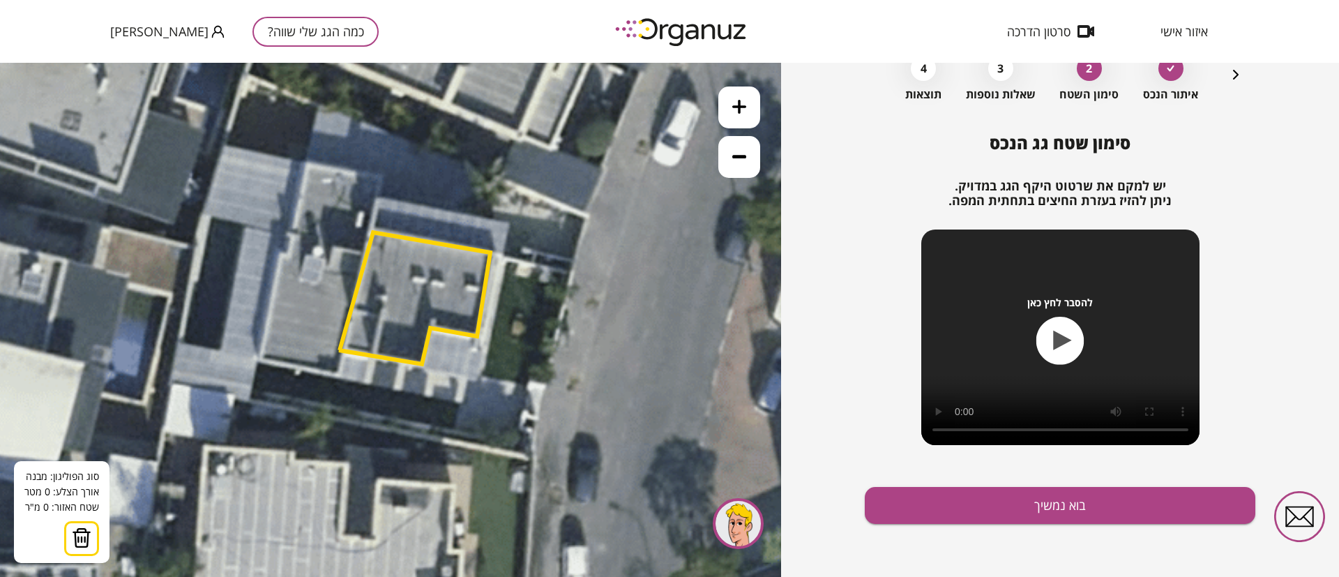
click at [383, 175] on icon at bounding box center [404, 261] width 2448 height 2448
click at [305, 163] on polygon at bounding box center [343, 169] width 77 height 12
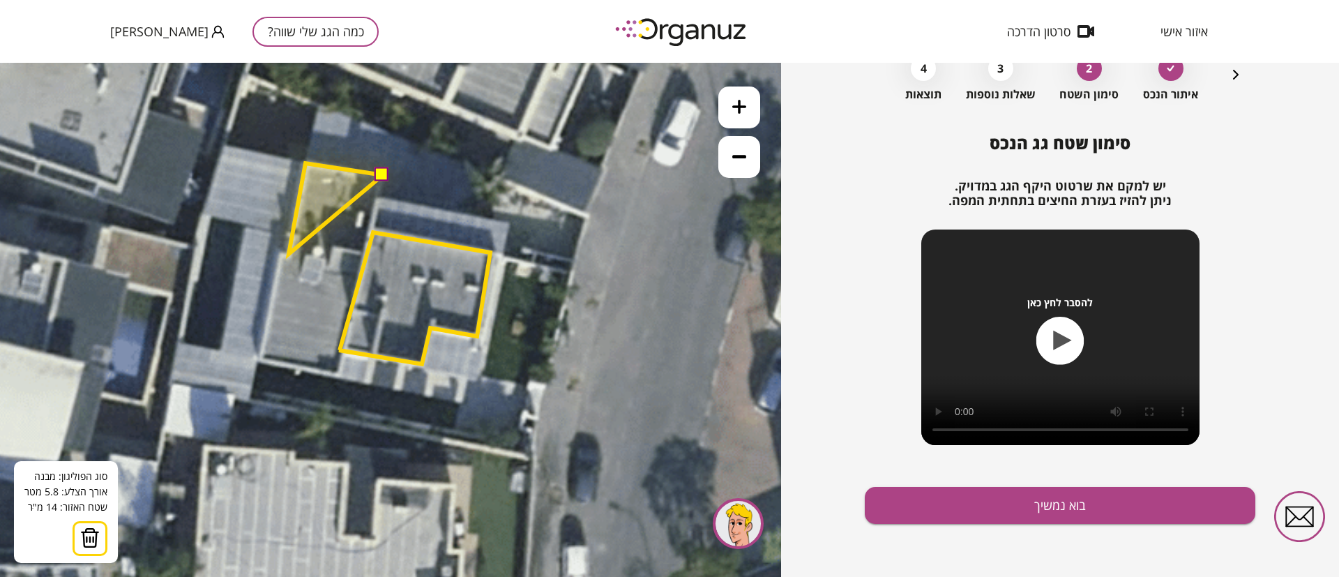
click at [289, 254] on polygon at bounding box center [336, 208] width 94 height 91
click at [282, 252] on polygon at bounding box center [332, 208] width 100 height 91
click at [259, 360] on polygon at bounding box center [320, 261] width 123 height 197
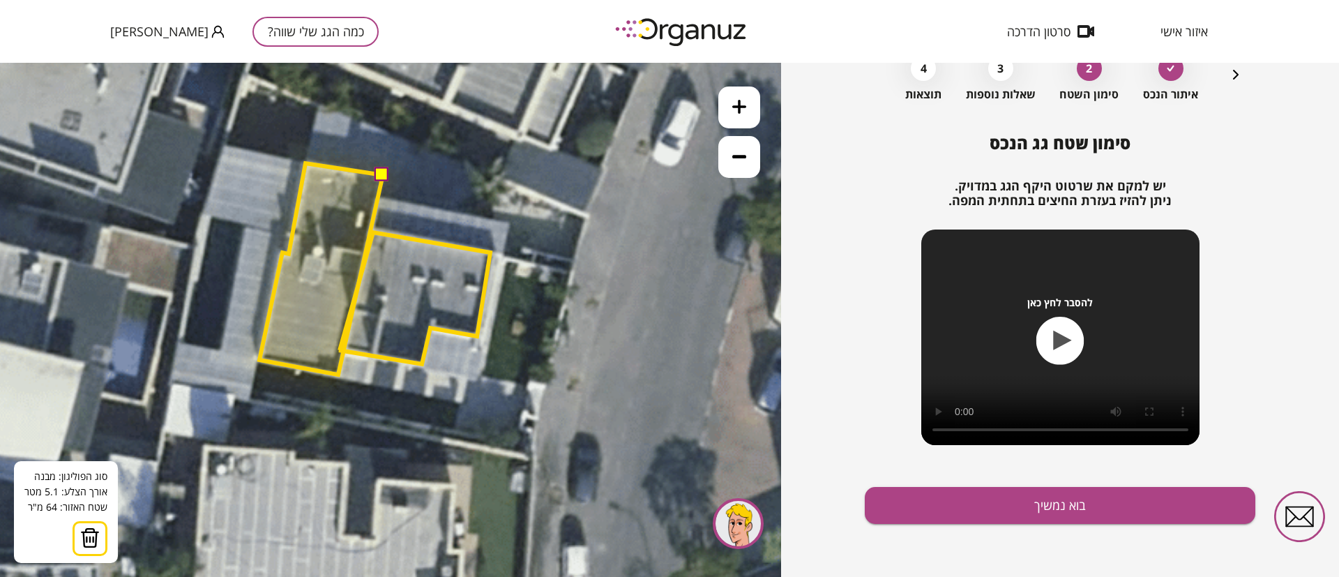
click at [338, 374] on polygon at bounding box center [320, 268] width 123 height 211
click at [381, 173] on button at bounding box center [382, 174] width 14 height 14
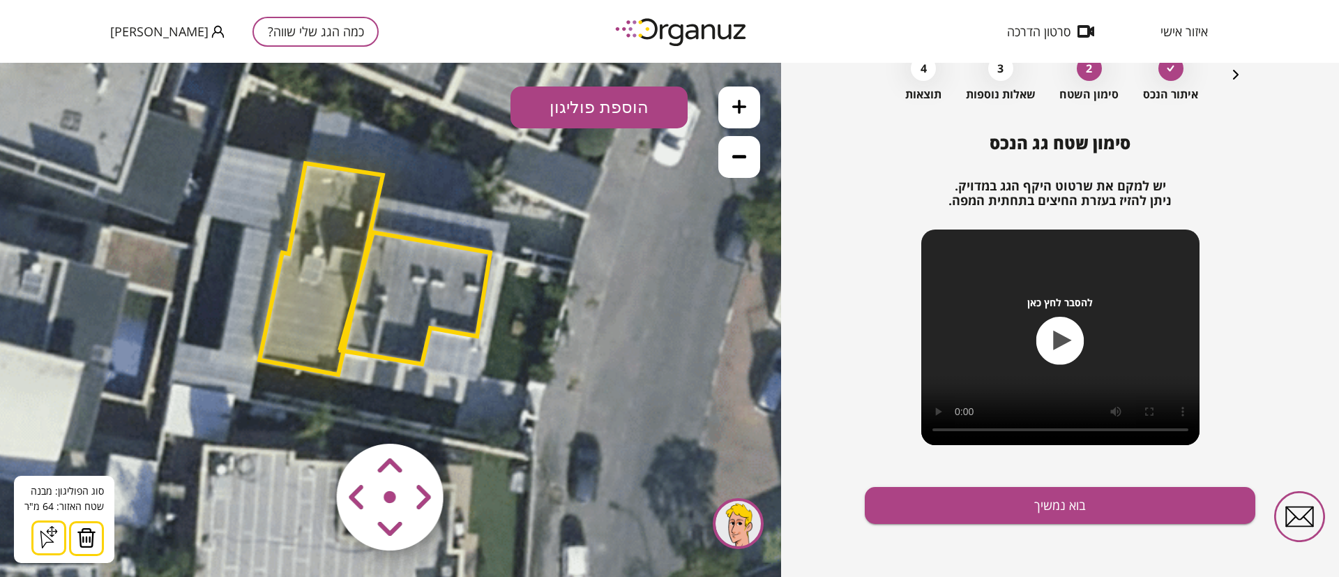
click at [456, 287] on polygon at bounding box center [414, 298] width 151 height 132
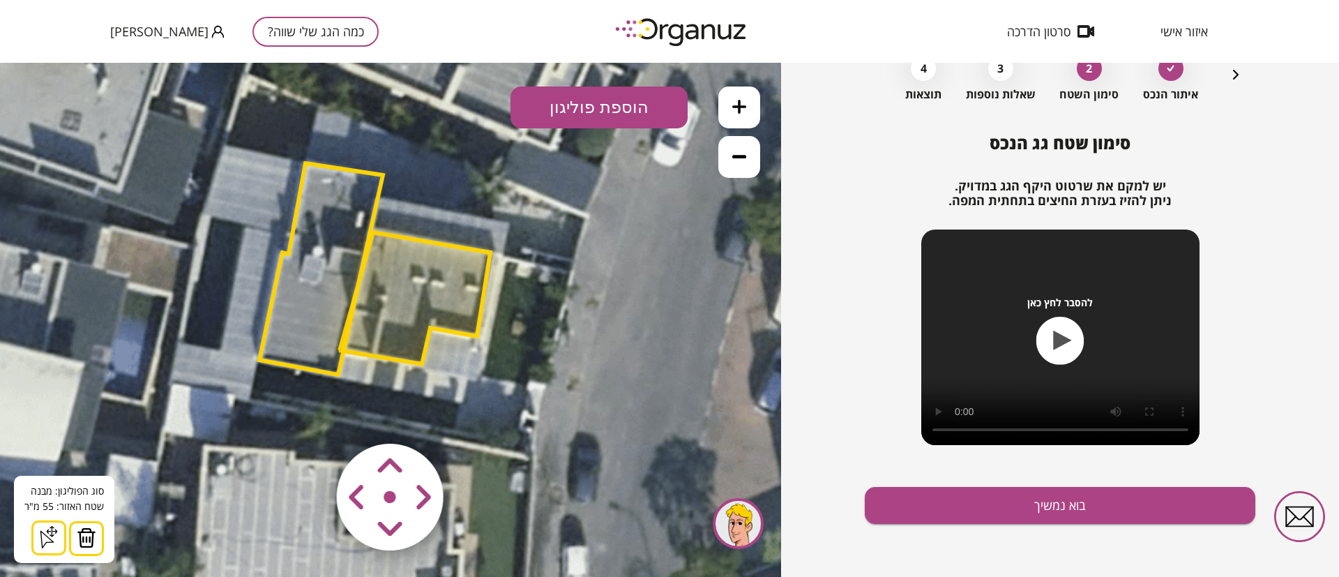
click at [324, 255] on polygon at bounding box center [320, 268] width 123 height 211
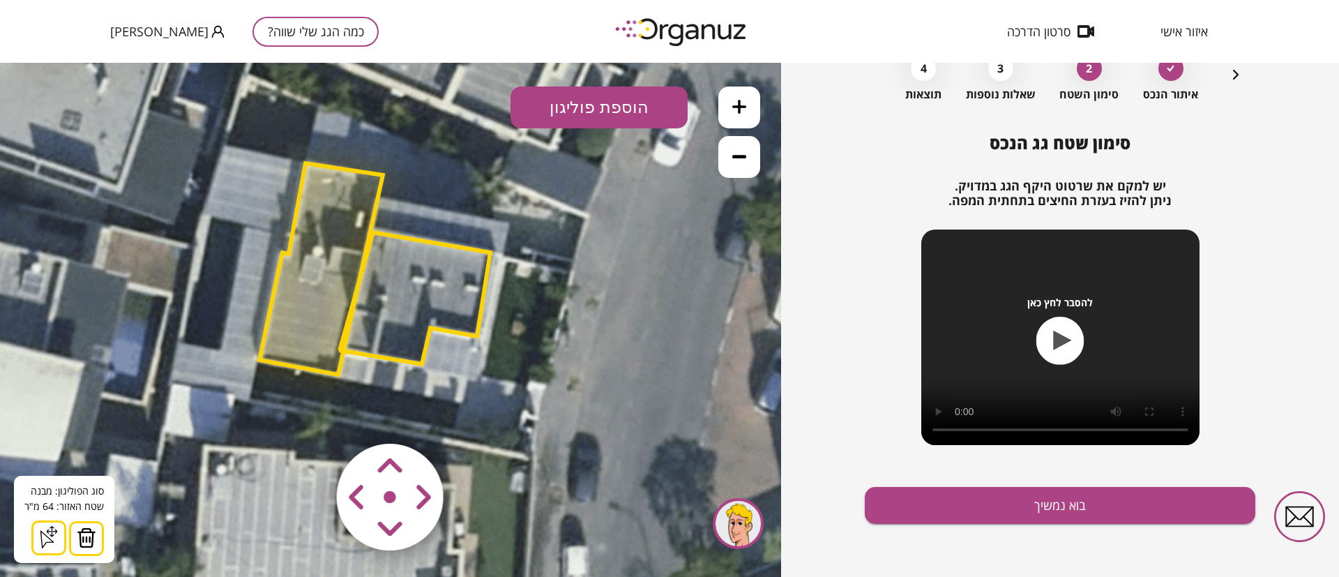
click at [597, 103] on button "הוספת פוליגון" at bounding box center [598, 107] width 177 height 42
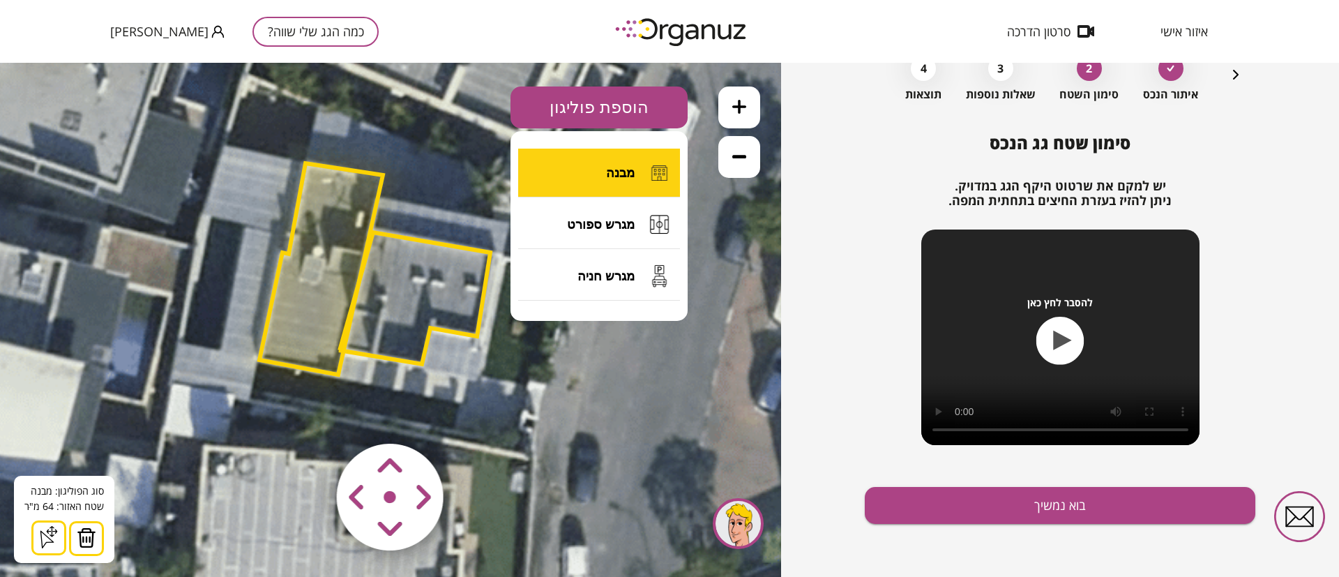
click at [603, 165] on button "מבנה" at bounding box center [599, 173] width 162 height 49
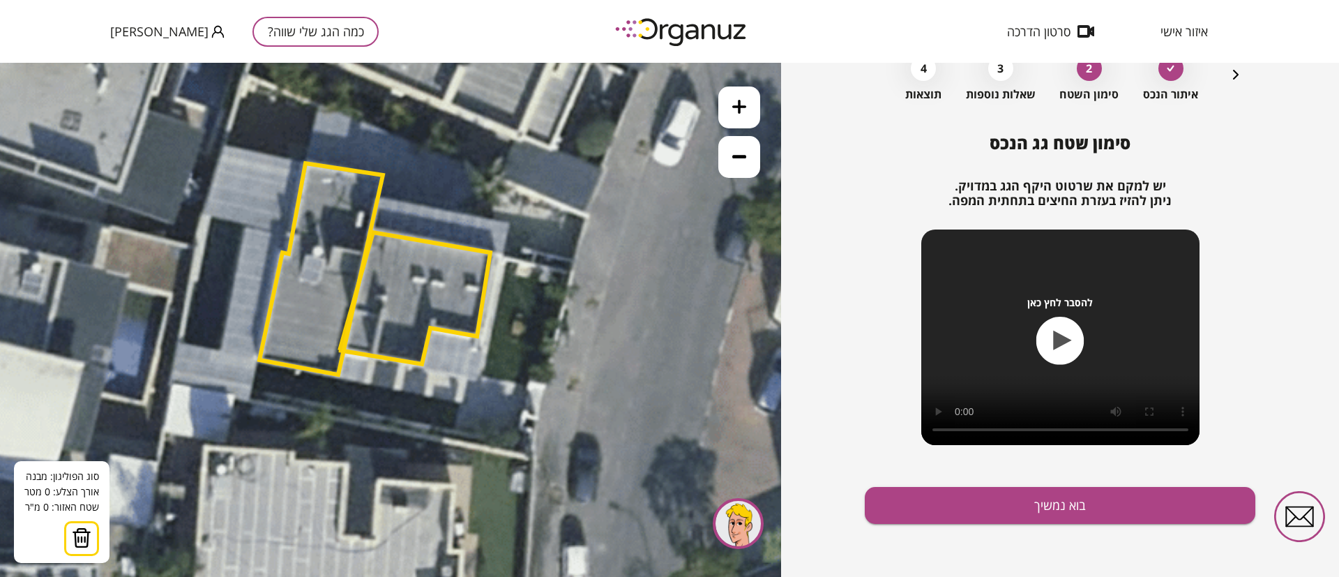
click at [739, 160] on icon at bounding box center [739, 156] width 14 height 14
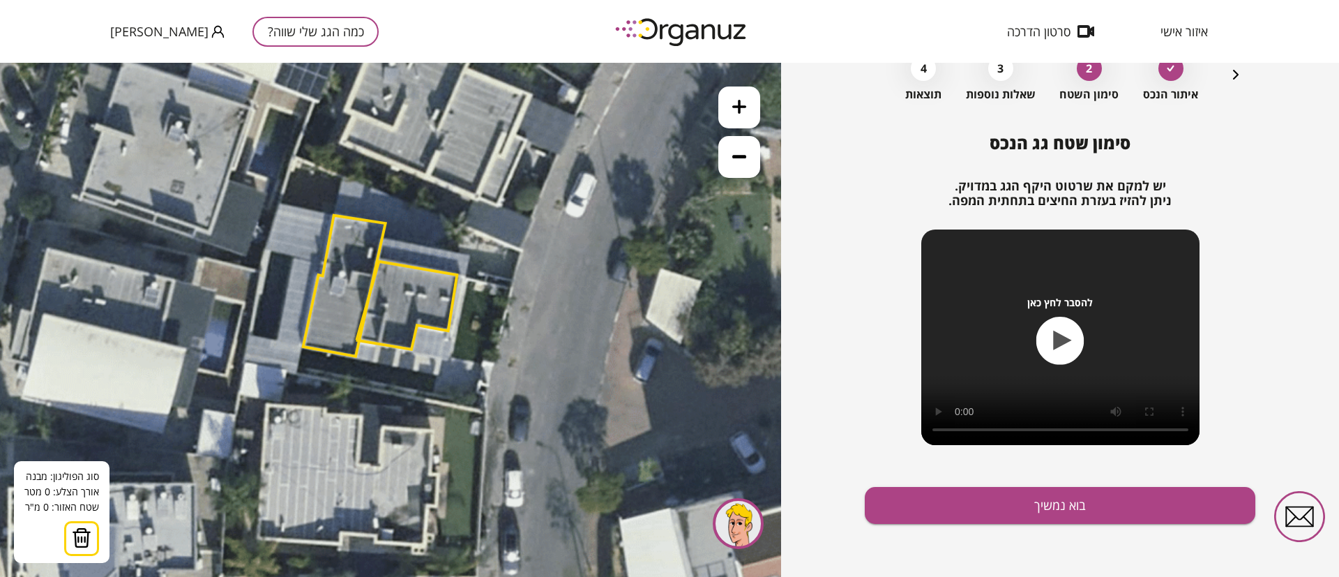
drag, startPoint x: 749, startPoint y: 154, endPoint x: 725, endPoint y: 180, distance: 35.0
click at [747, 155] on button at bounding box center [739, 157] width 42 height 42
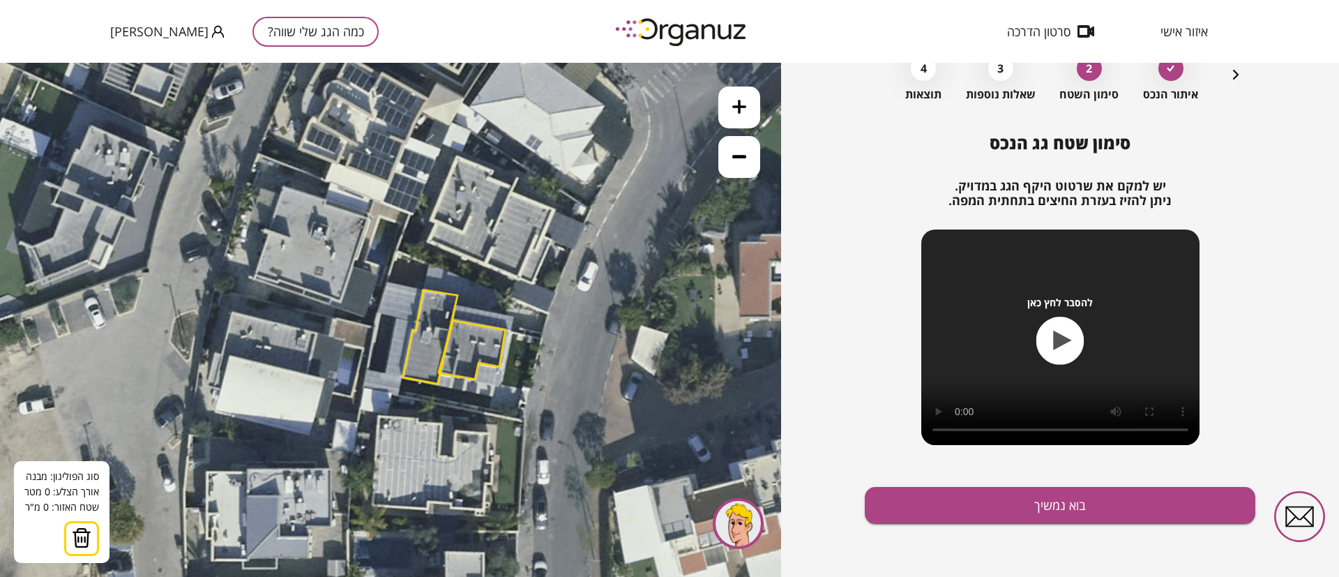
drag, startPoint x: 621, startPoint y: 280, endPoint x: 691, endPoint y: 320, distance: 80.9
click at [691, 320] on icon at bounding box center [467, 333] width 1088 height 1088
click at [432, 340] on polygon at bounding box center [429, 337] width 55 height 94
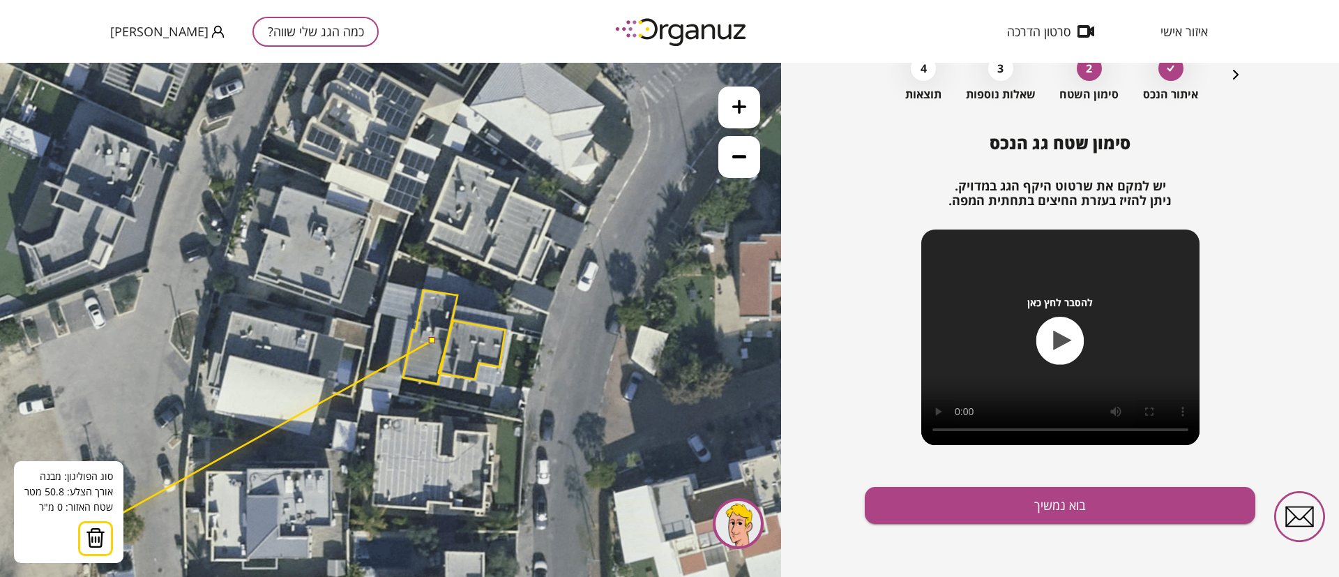
click at [96, 537] on img at bounding box center [96, 537] width 20 height 21
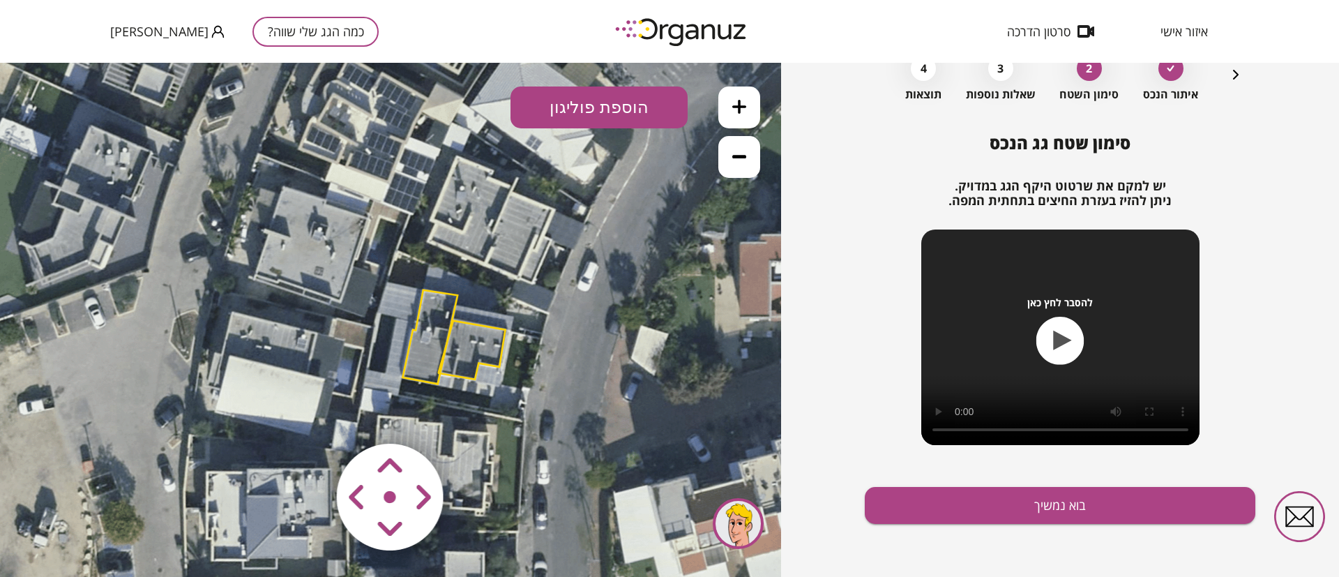
click at [424, 340] on polygon at bounding box center [429, 337] width 55 height 94
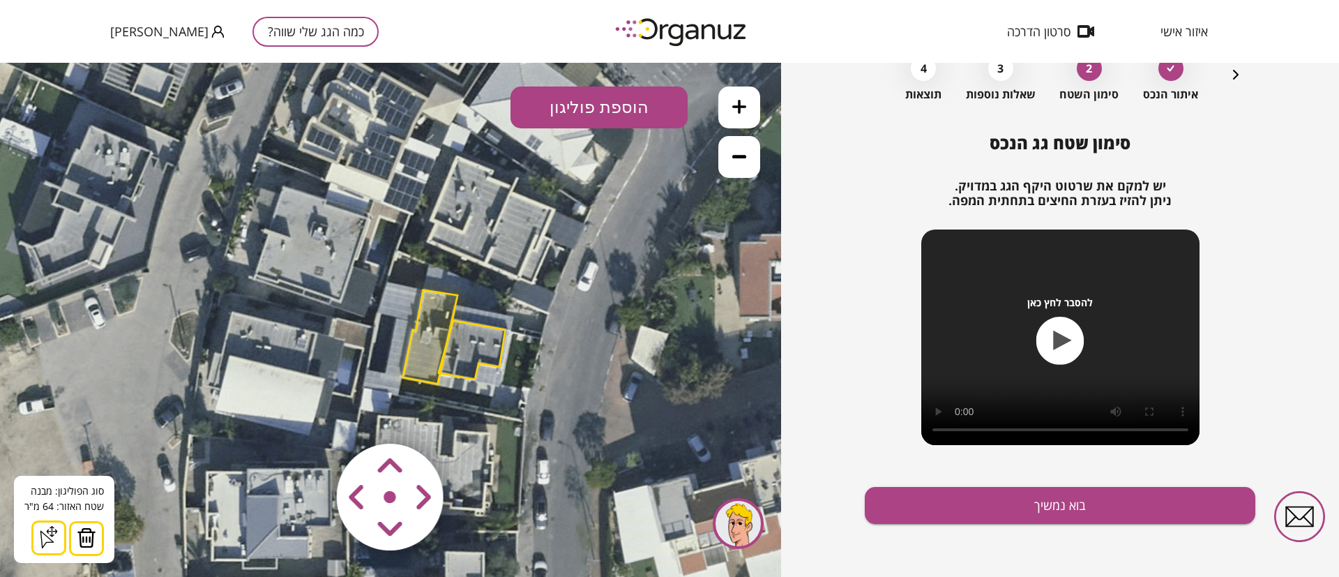
click at [483, 348] on polygon at bounding box center [471, 350] width 67 height 59
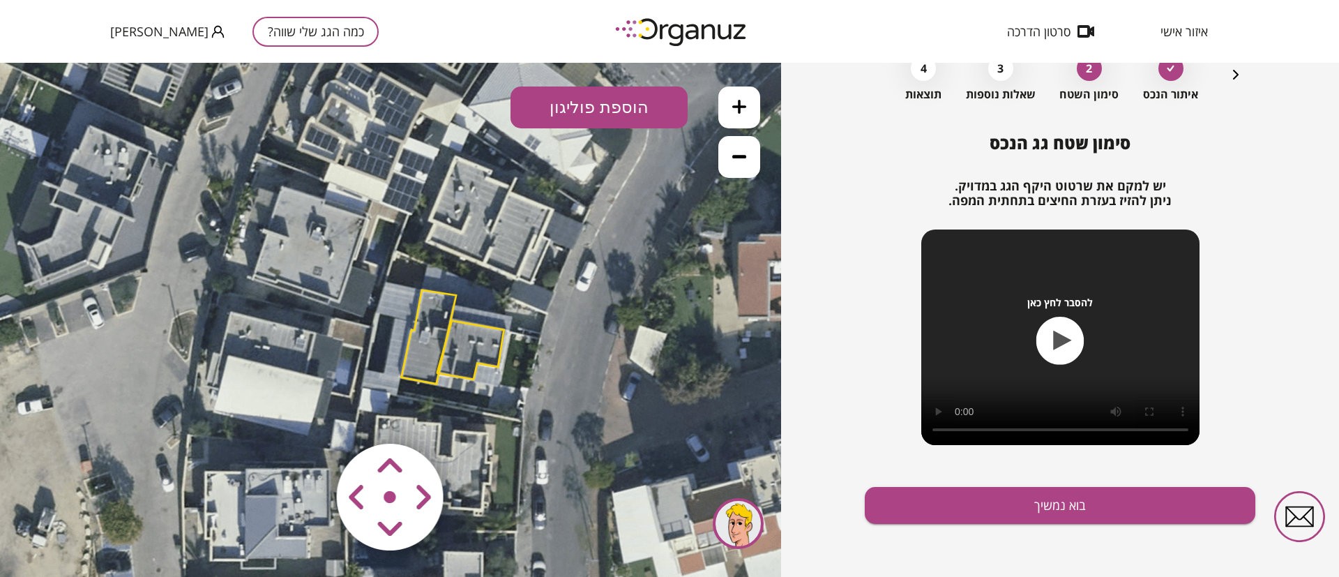
click at [489, 354] on polygon at bounding box center [470, 350] width 67 height 59
